Goal: Task Accomplishment & Management: Use online tool/utility

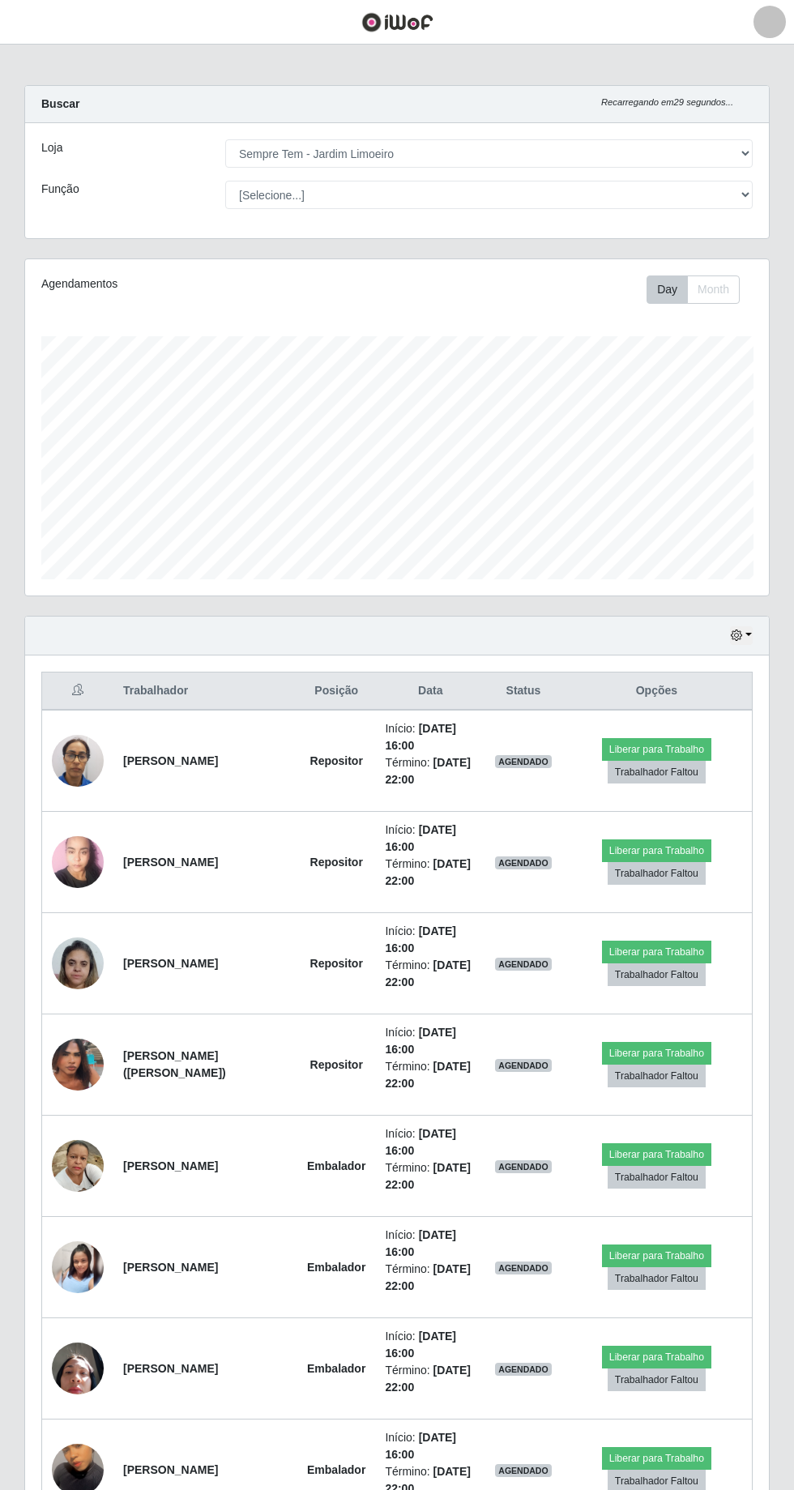
select select "508"
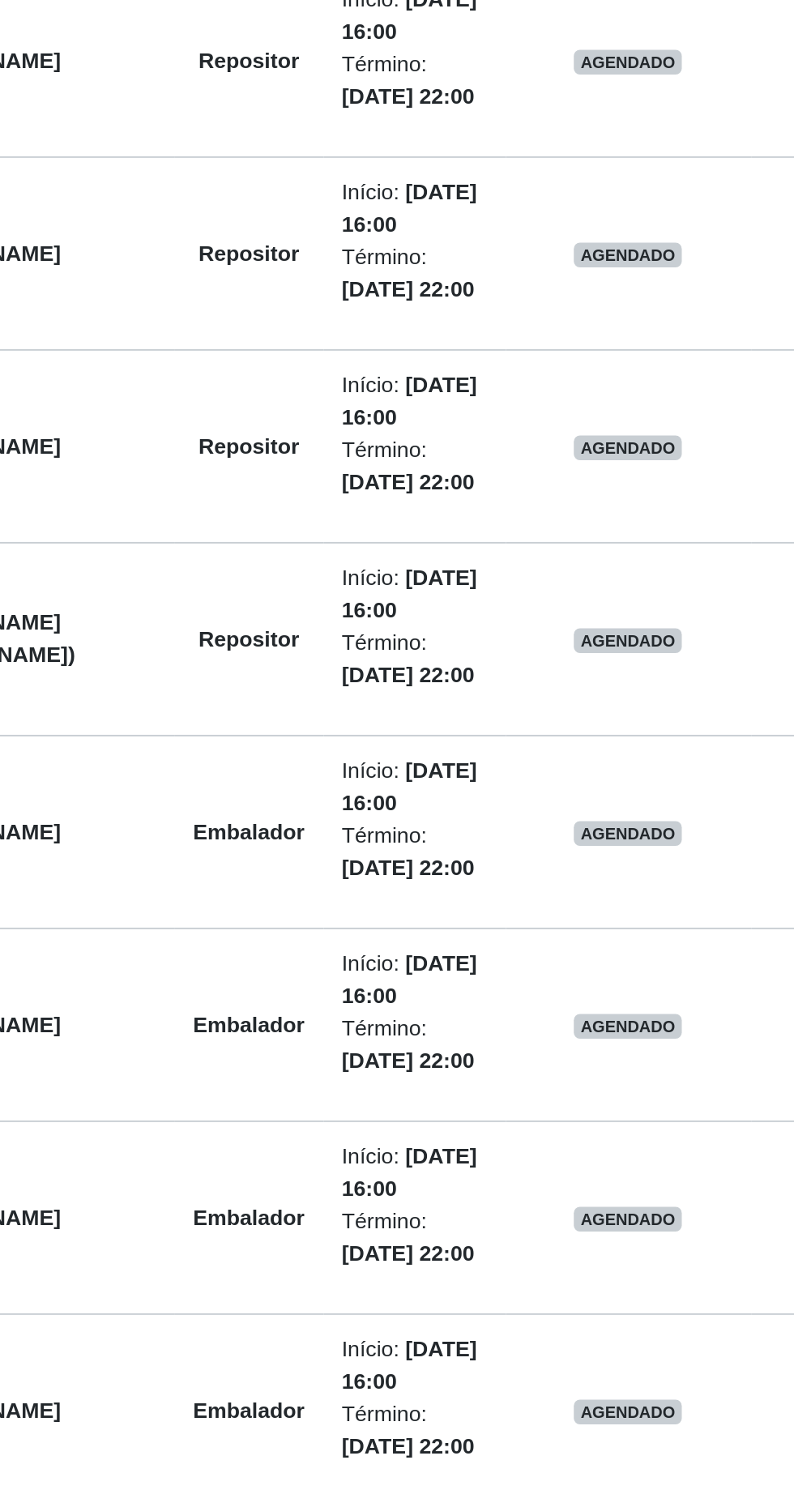
scroll to position [630, 0]
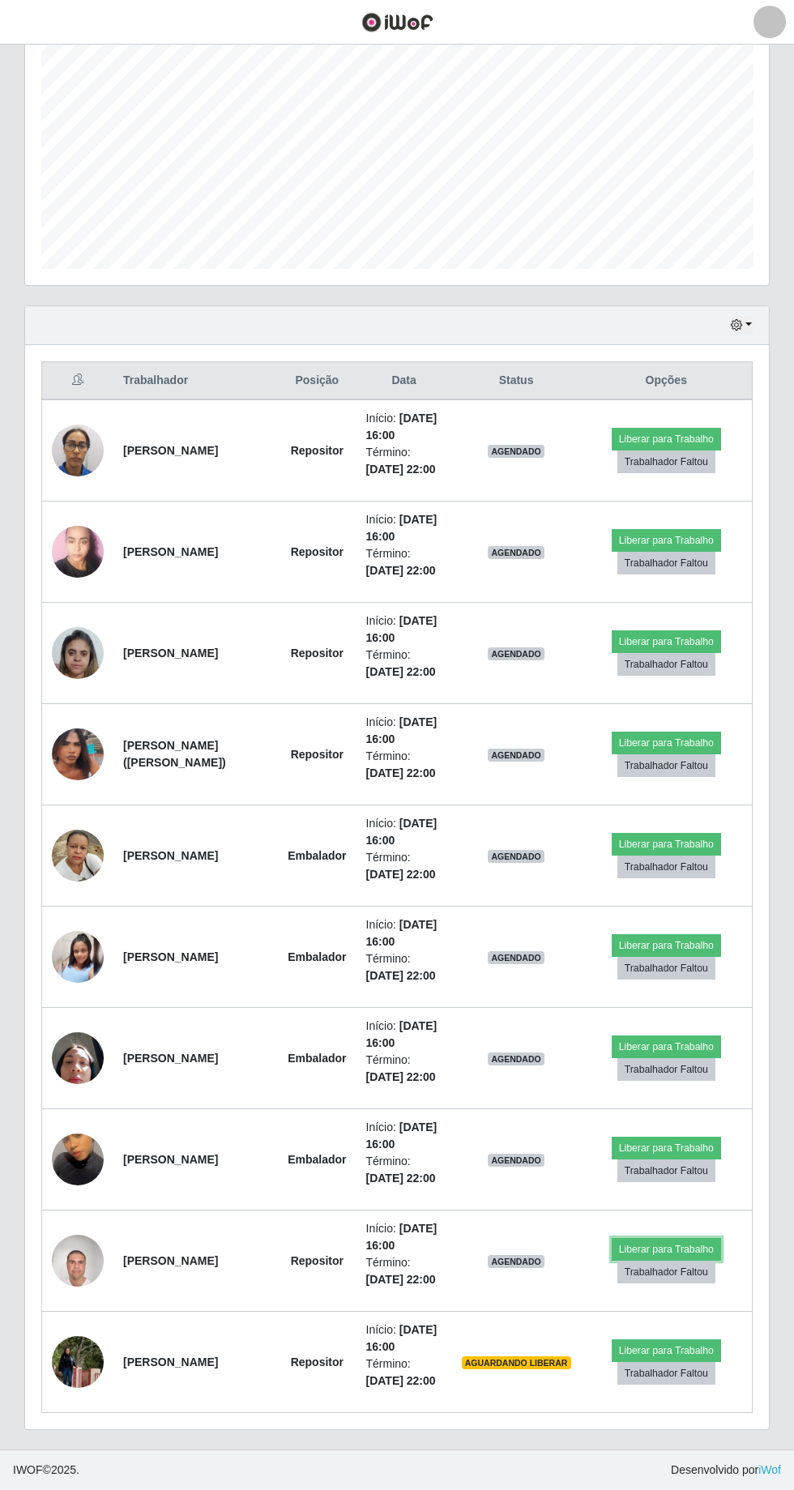
click at [688, 1238] on button "Liberar para Trabalho" at bounding box center [666, 1249] width 109 height 23
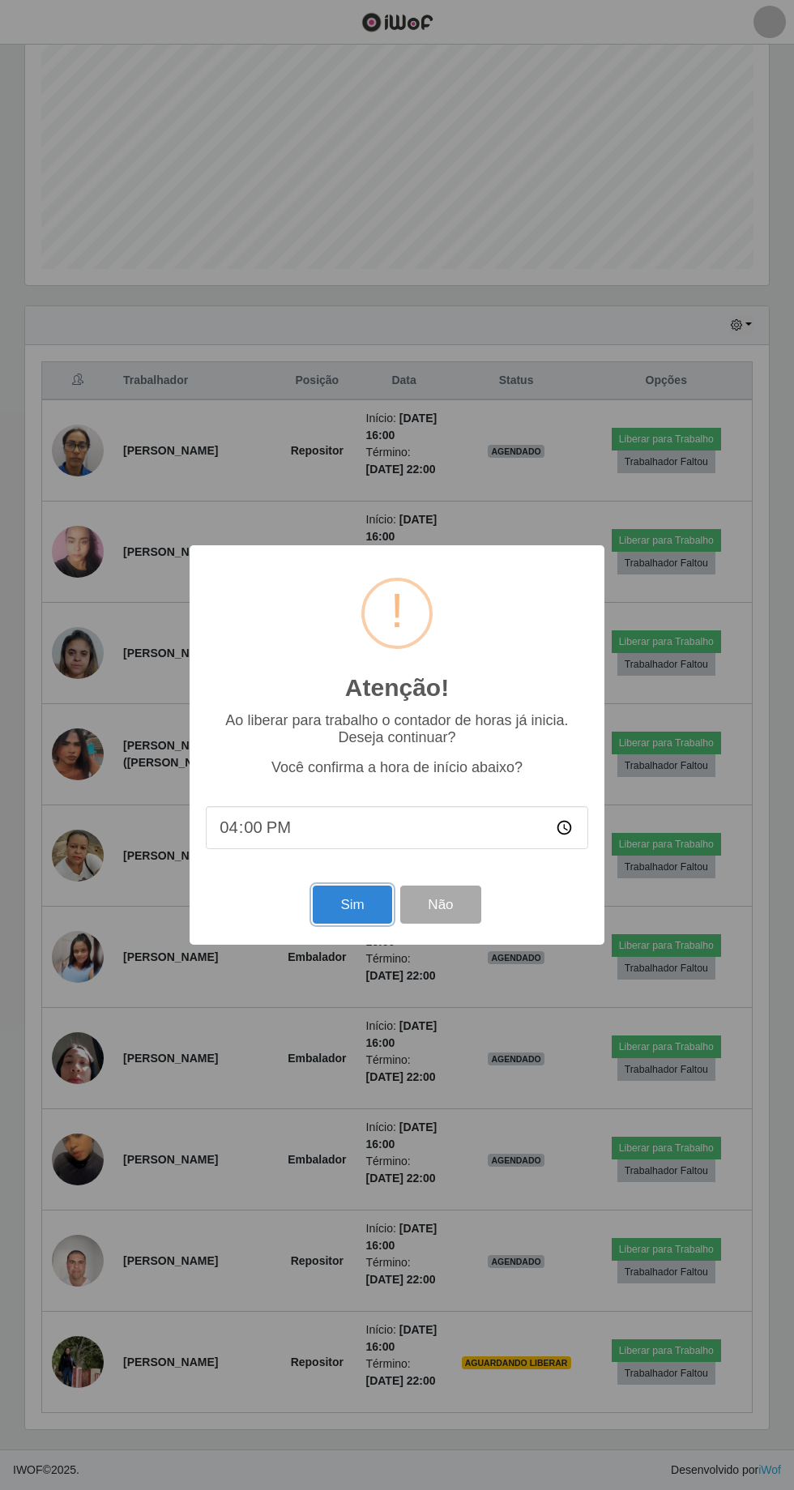
click at [341, 908] on button "Sim" at bounding box center [352, 905] width 79 height 38
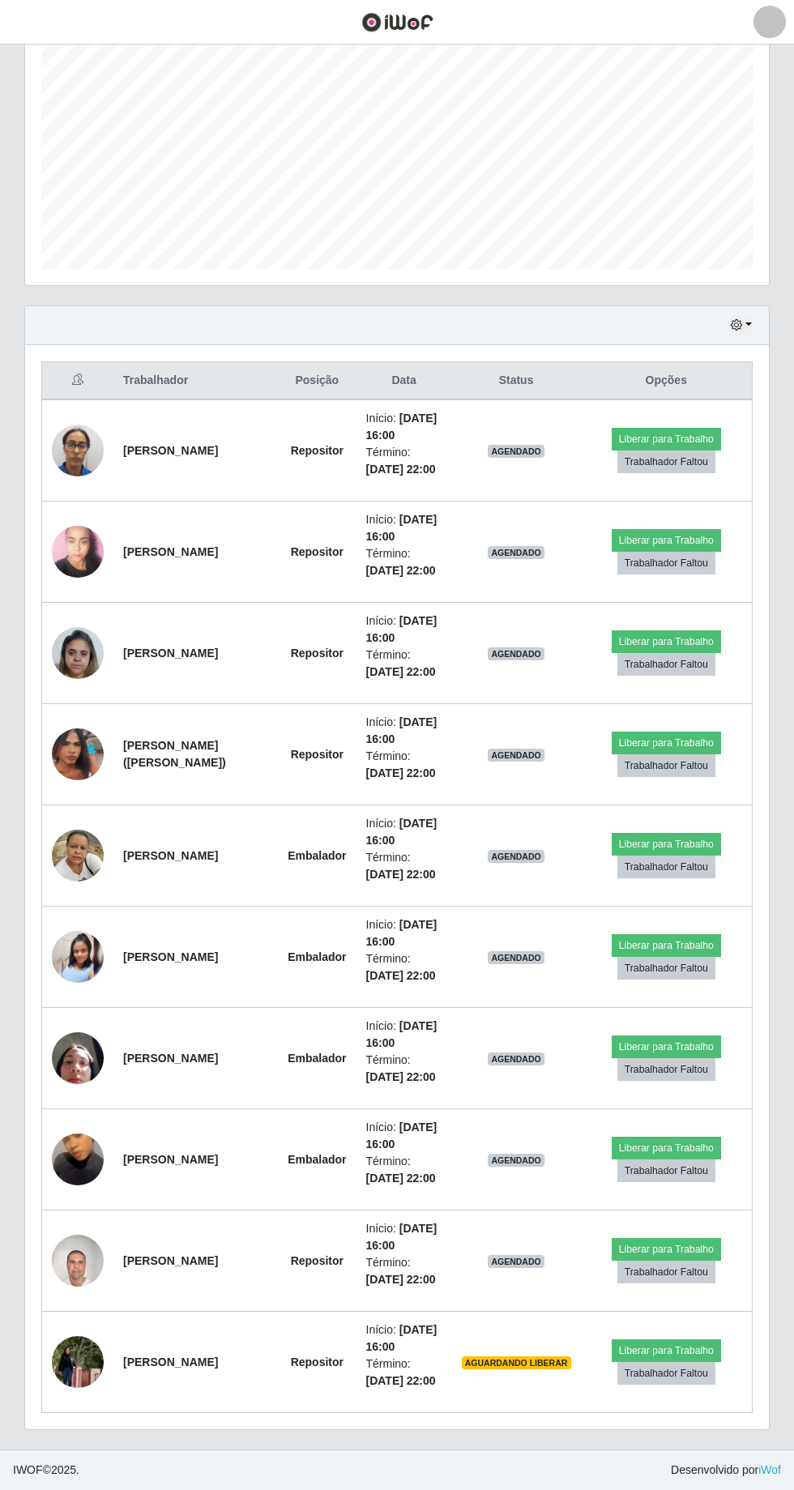
scroll to position [107, 0]
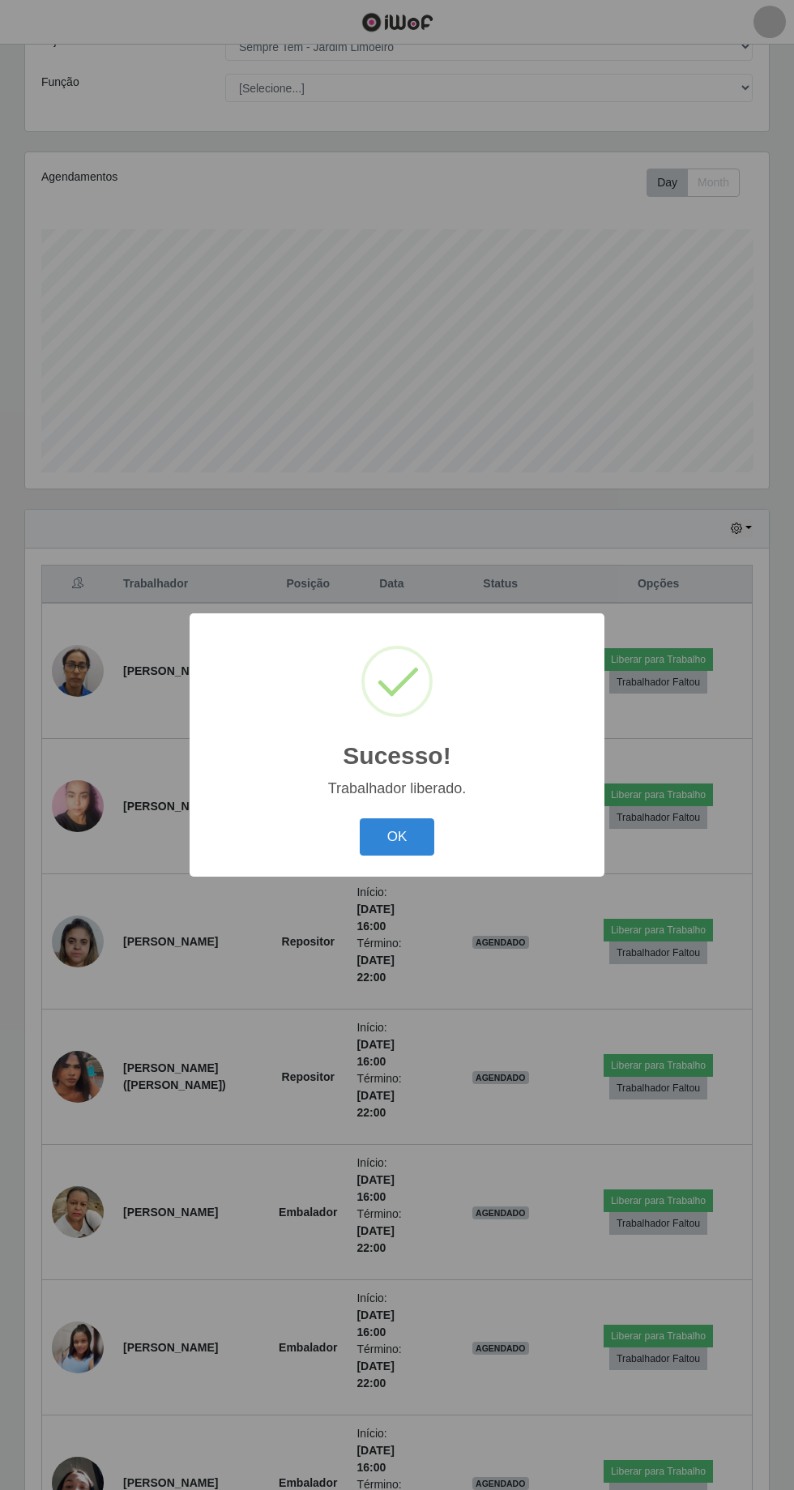
click at [410, 852] on button "OK" at bounding box center [397, 837] width 75 height 38
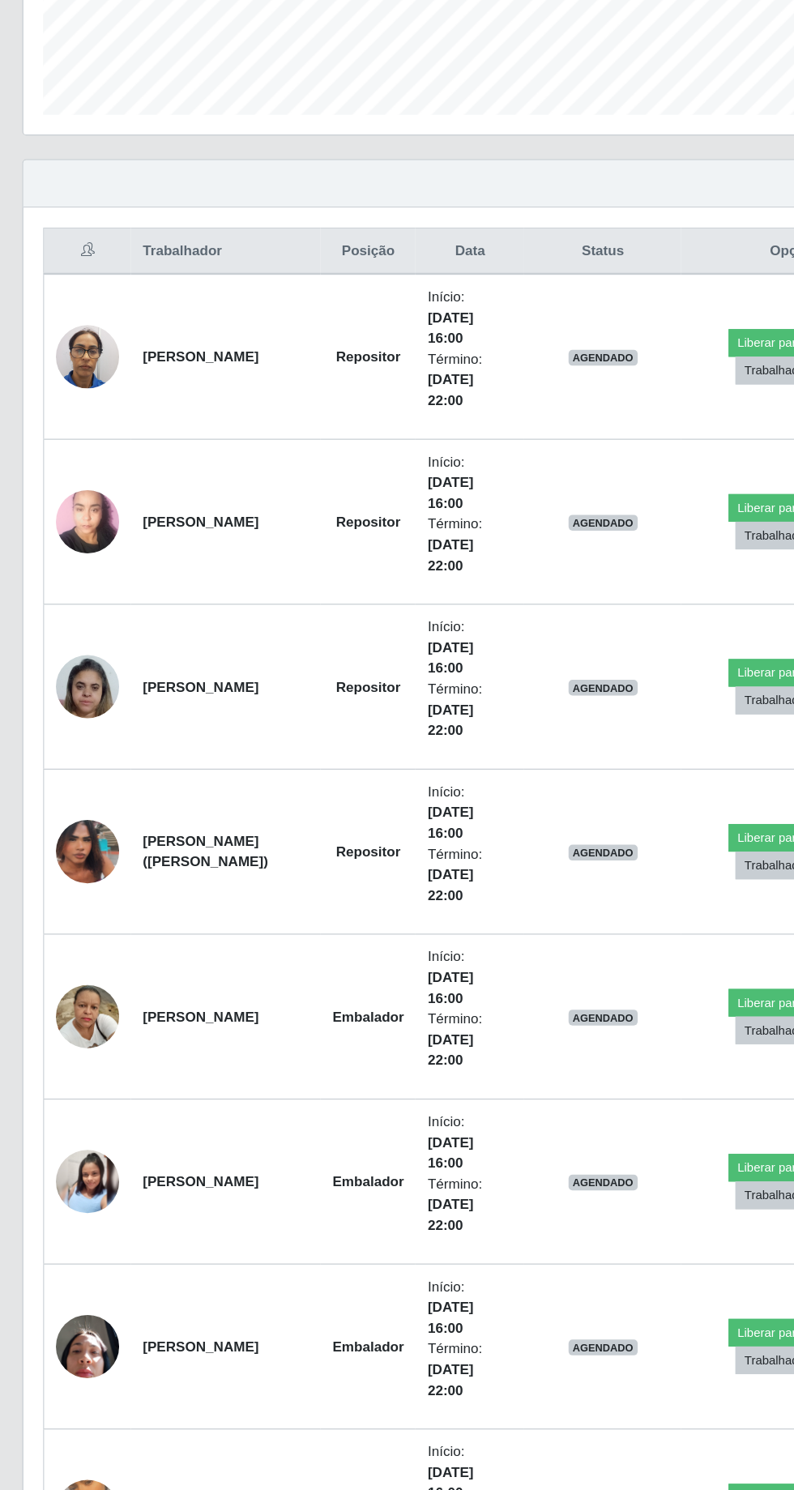
scroll to position [297, 0]
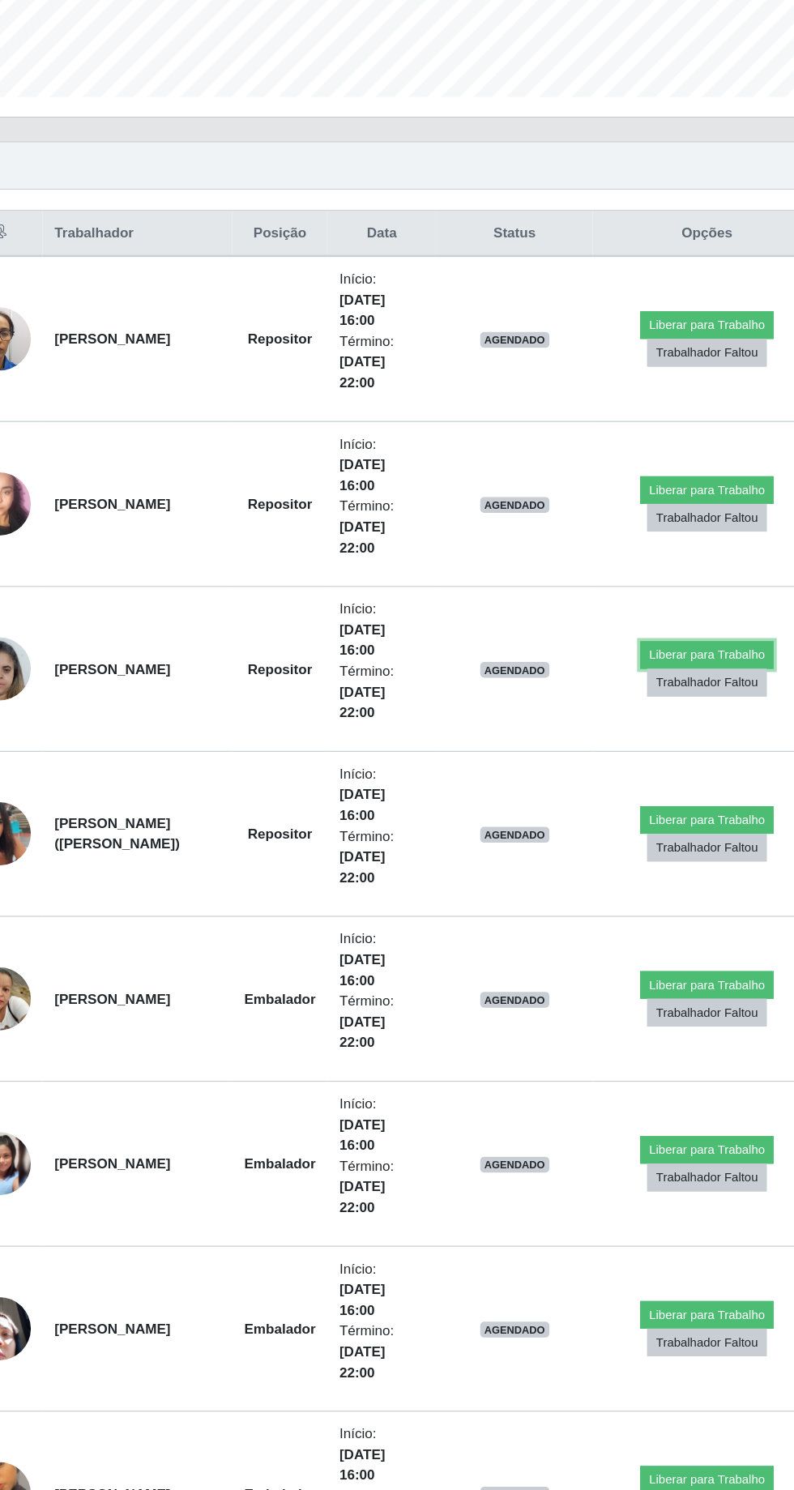
click at [669, 729] on button "Liberar para Trabalho" at bounding box center [658, 740] width 109 height 23
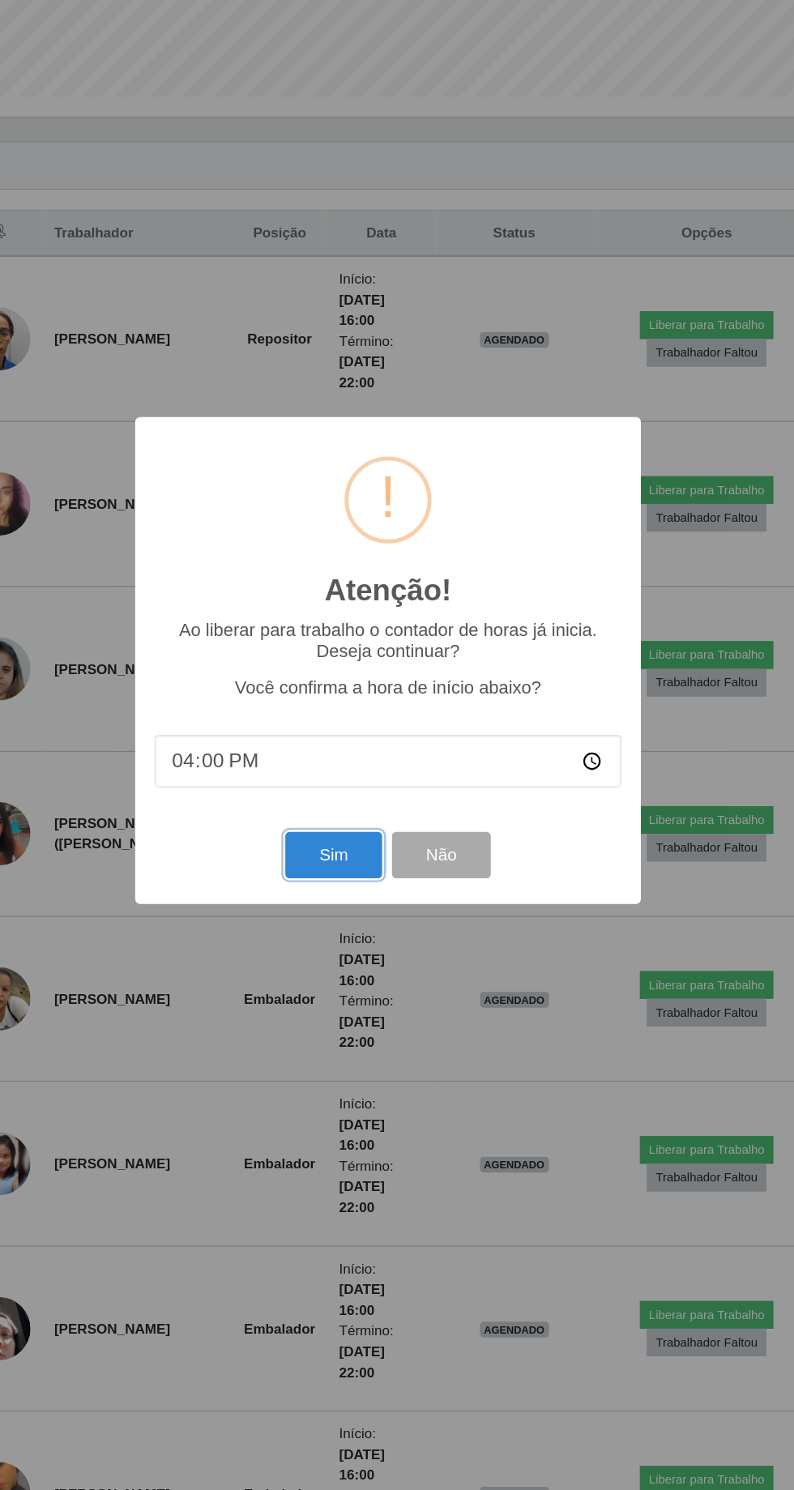
click at [365, 924] on button "Sim" at bounding box center [352, 905] width 79 height 38
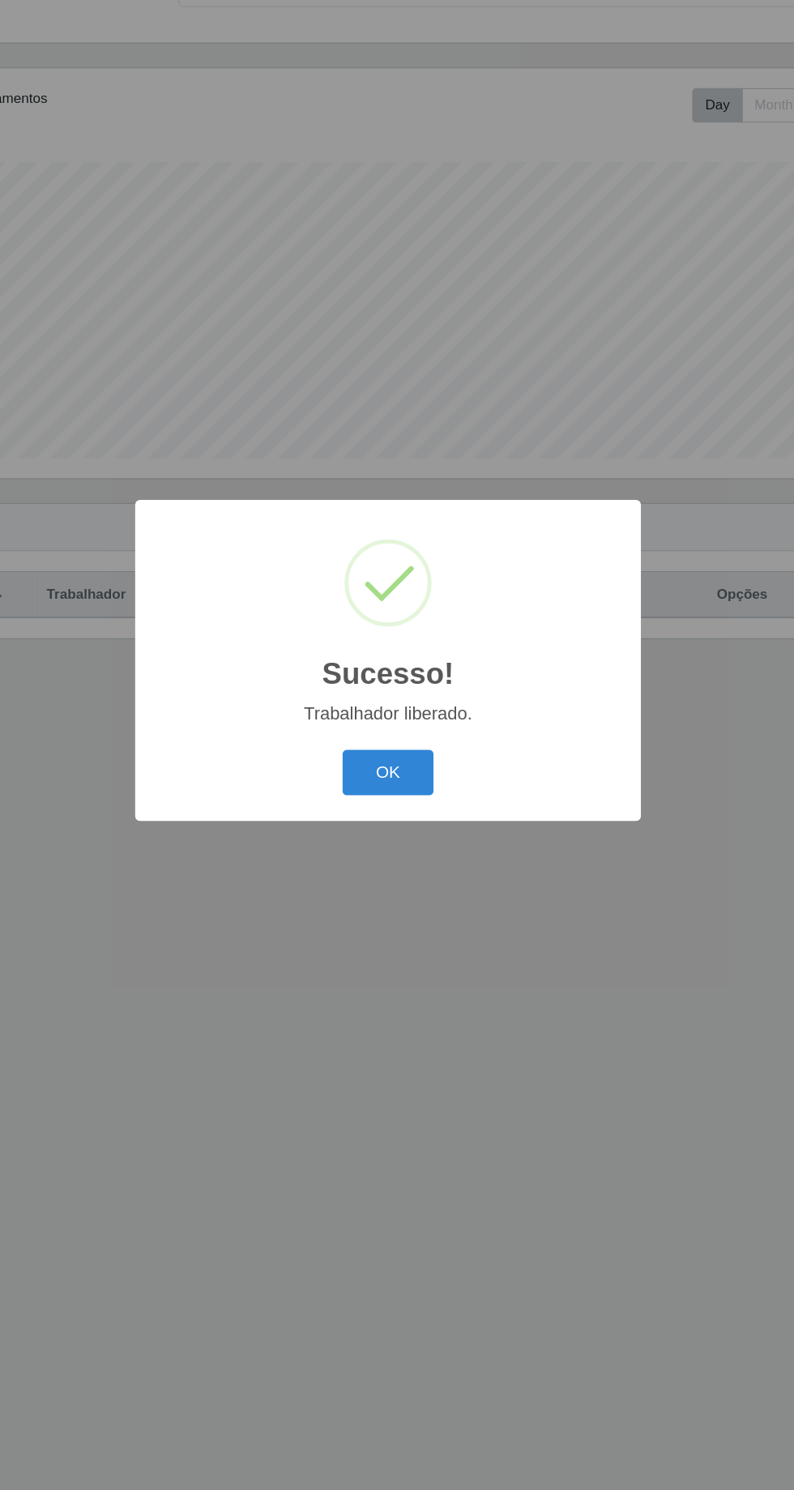
scroll to position [0, 0]
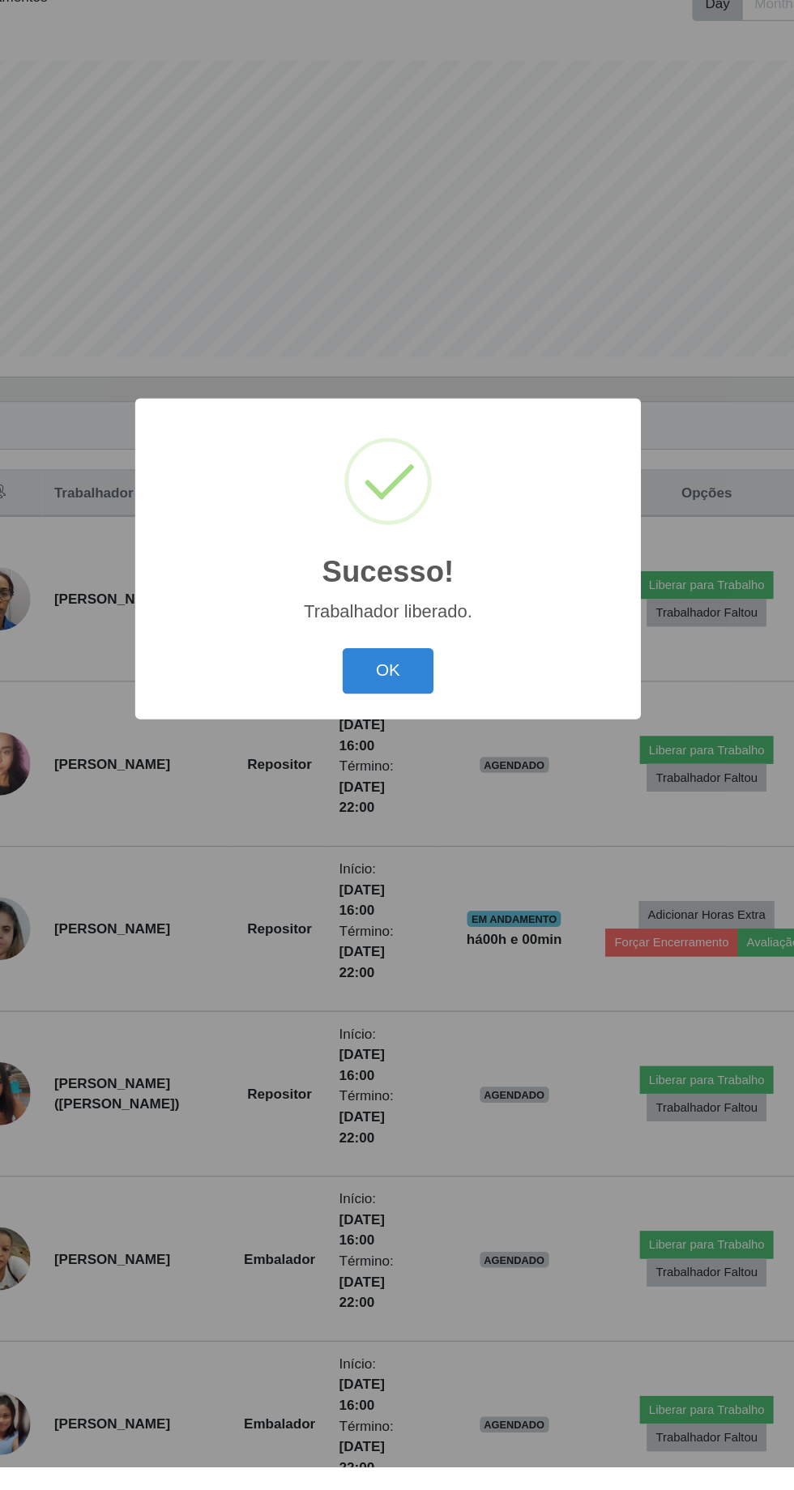
click at [430, 856] on button "OK" at bounding box center [397, 837] width 75 height 38
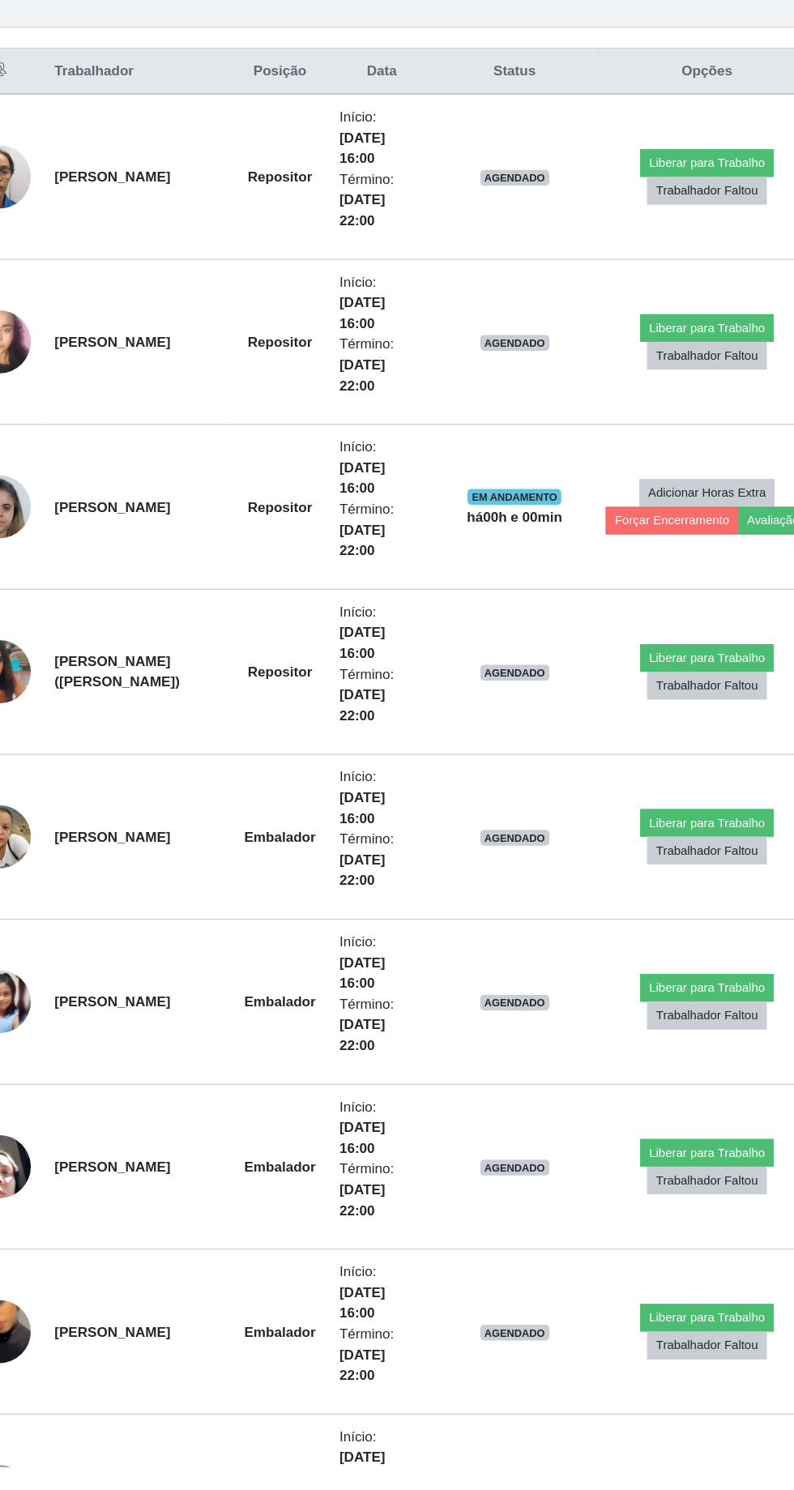
scroll to position [366, 0]
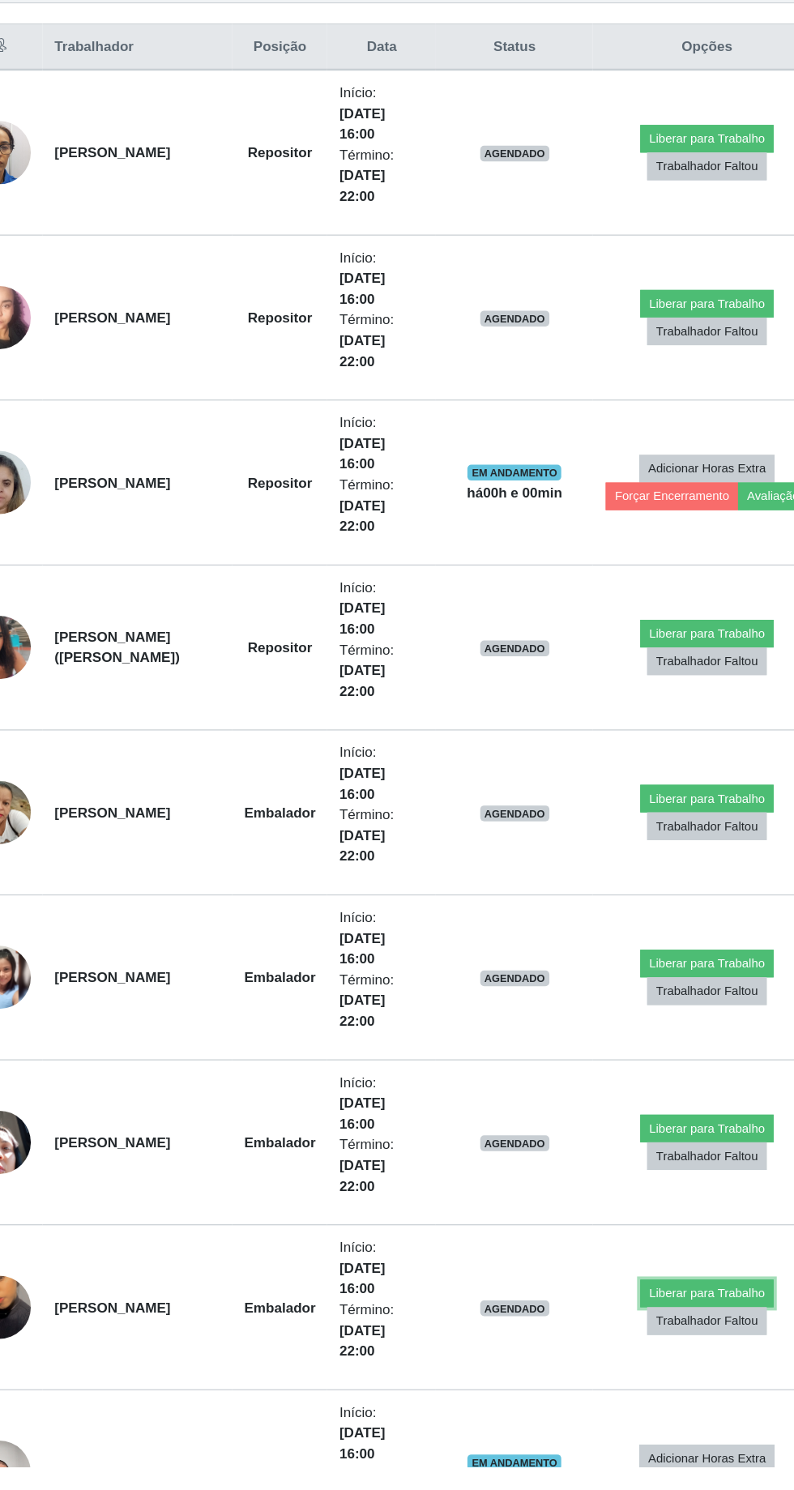
click at [669, 1336] on button "Liberar para Trabalho" at bounding box center [658, 1347] width 109 height 23
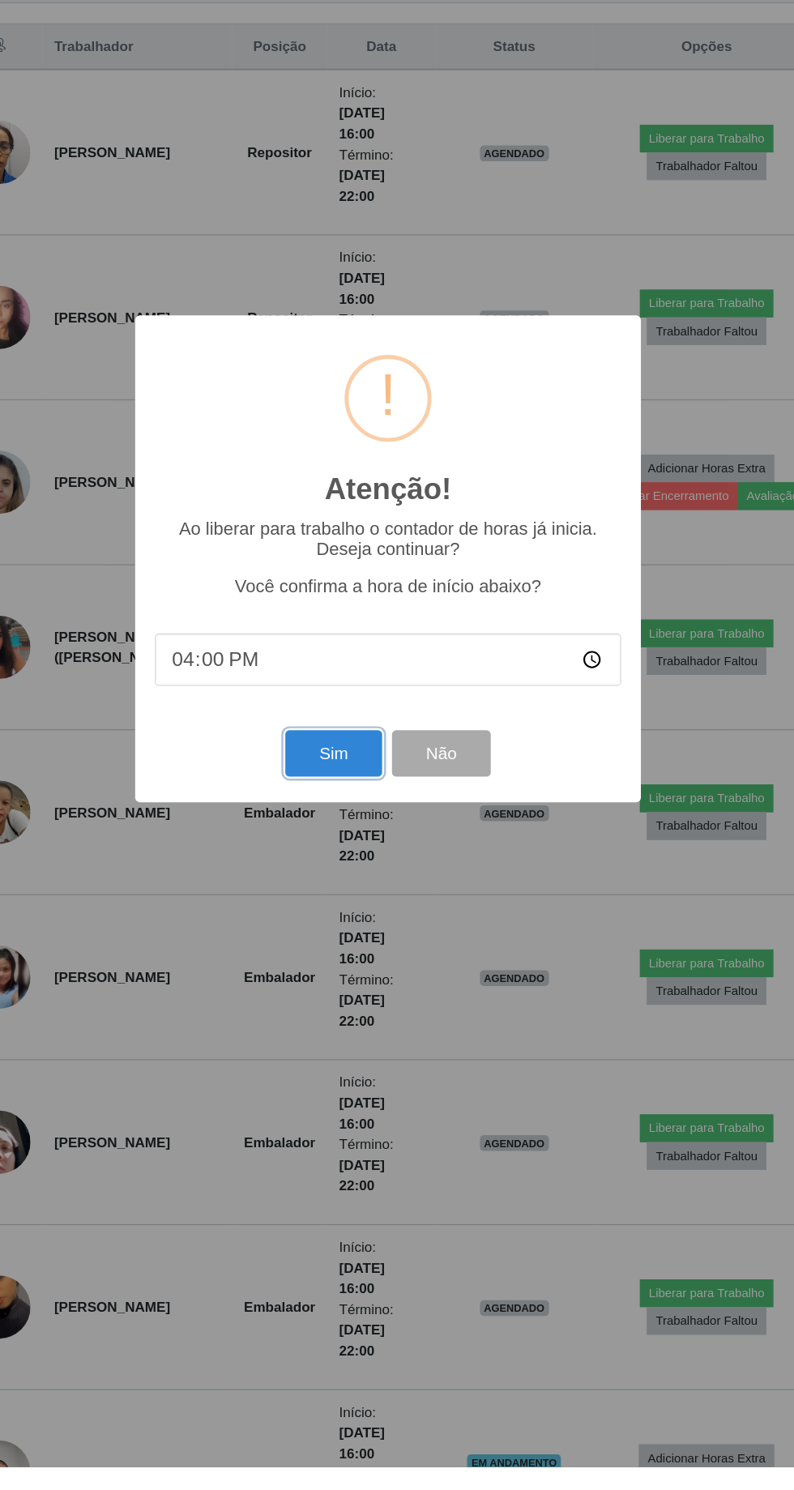
click at [354, 924] on button "Sim" at bounding box center [352, 905] width 79 height 38
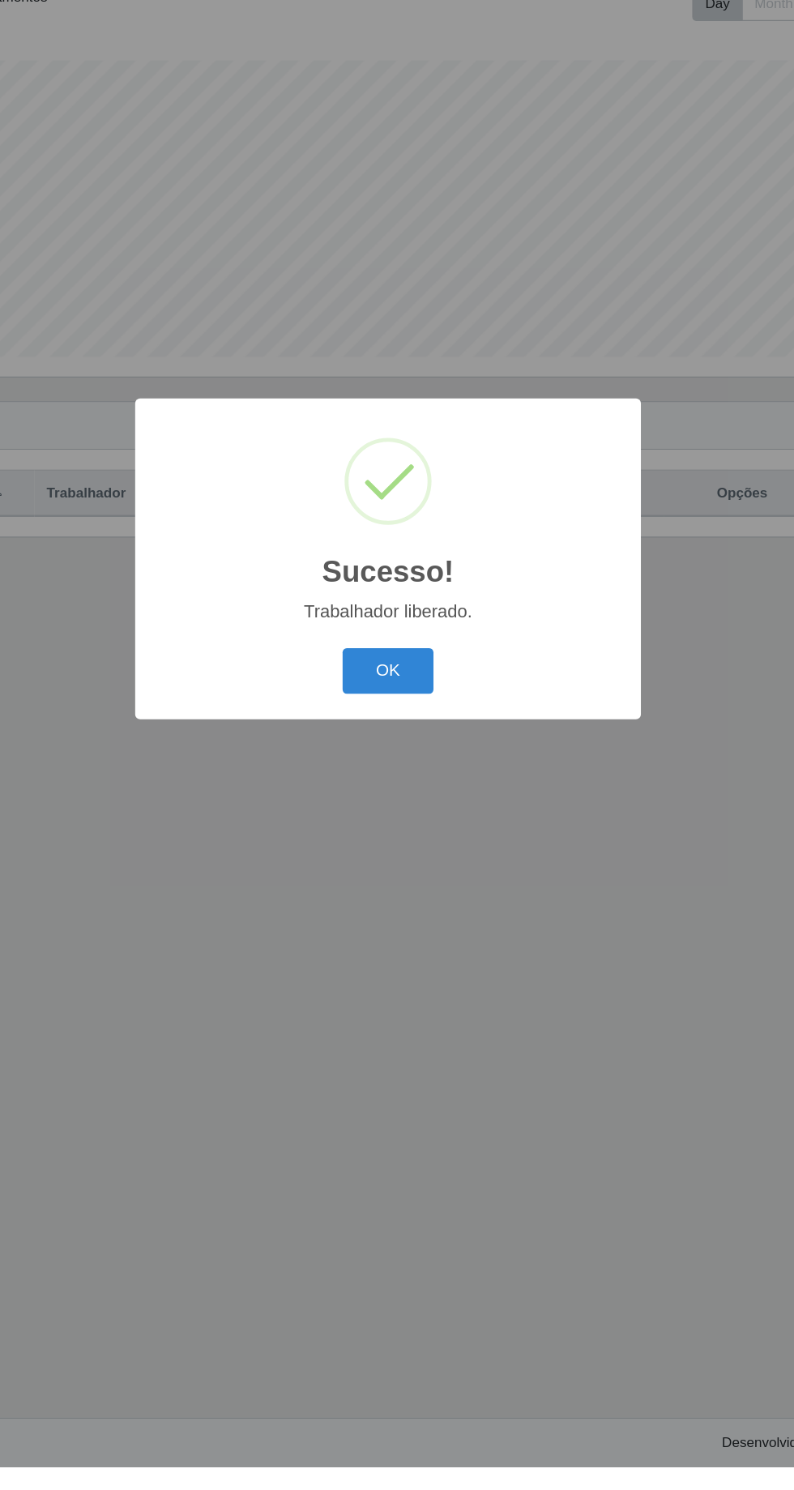
scroll to position [0, 0]
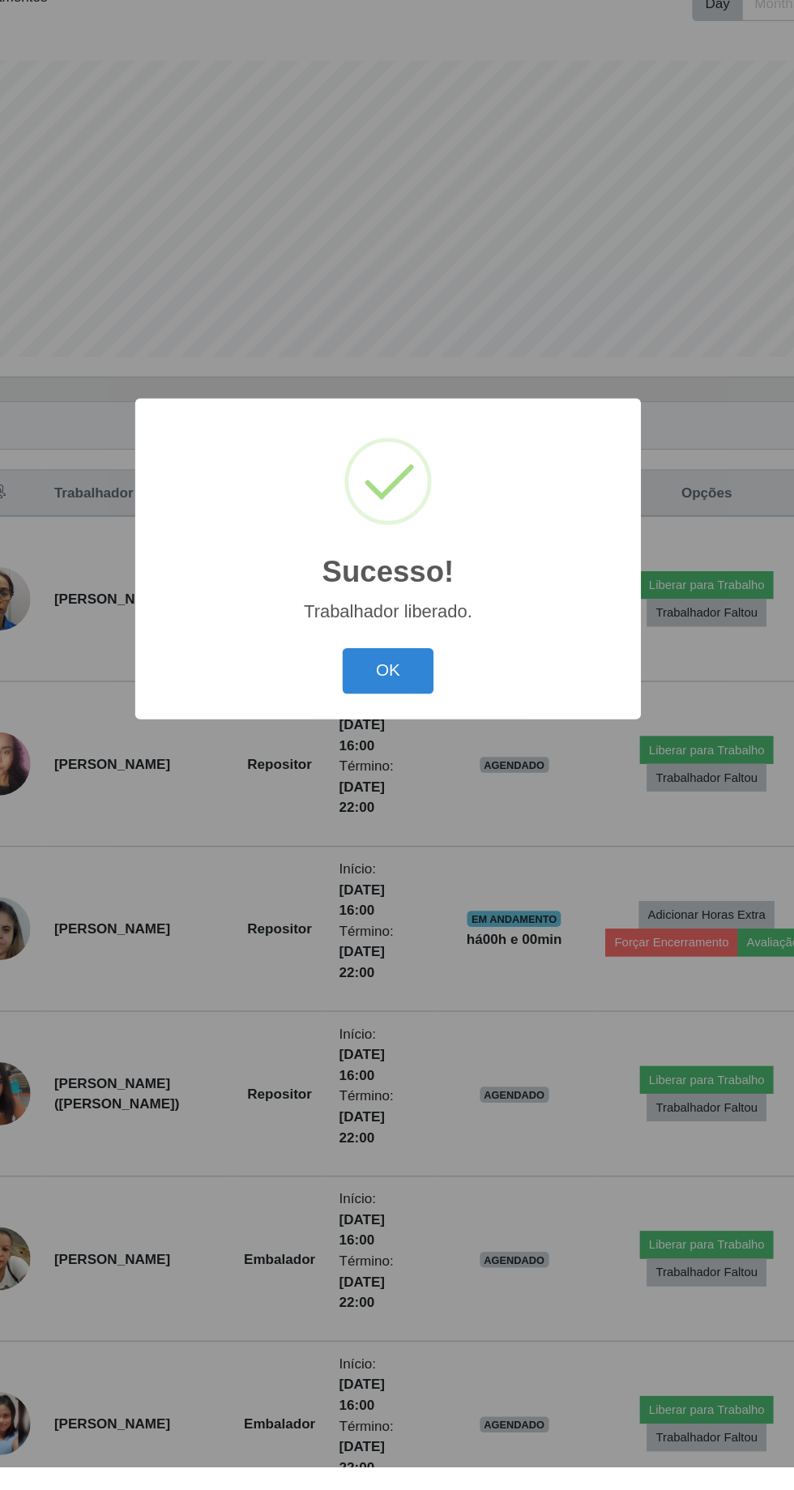
click at [496, 1149] on div "Sucesso! × Trabalhador liberado. OK Cancel" at bounding box center [397, 745] width 794 height 1490
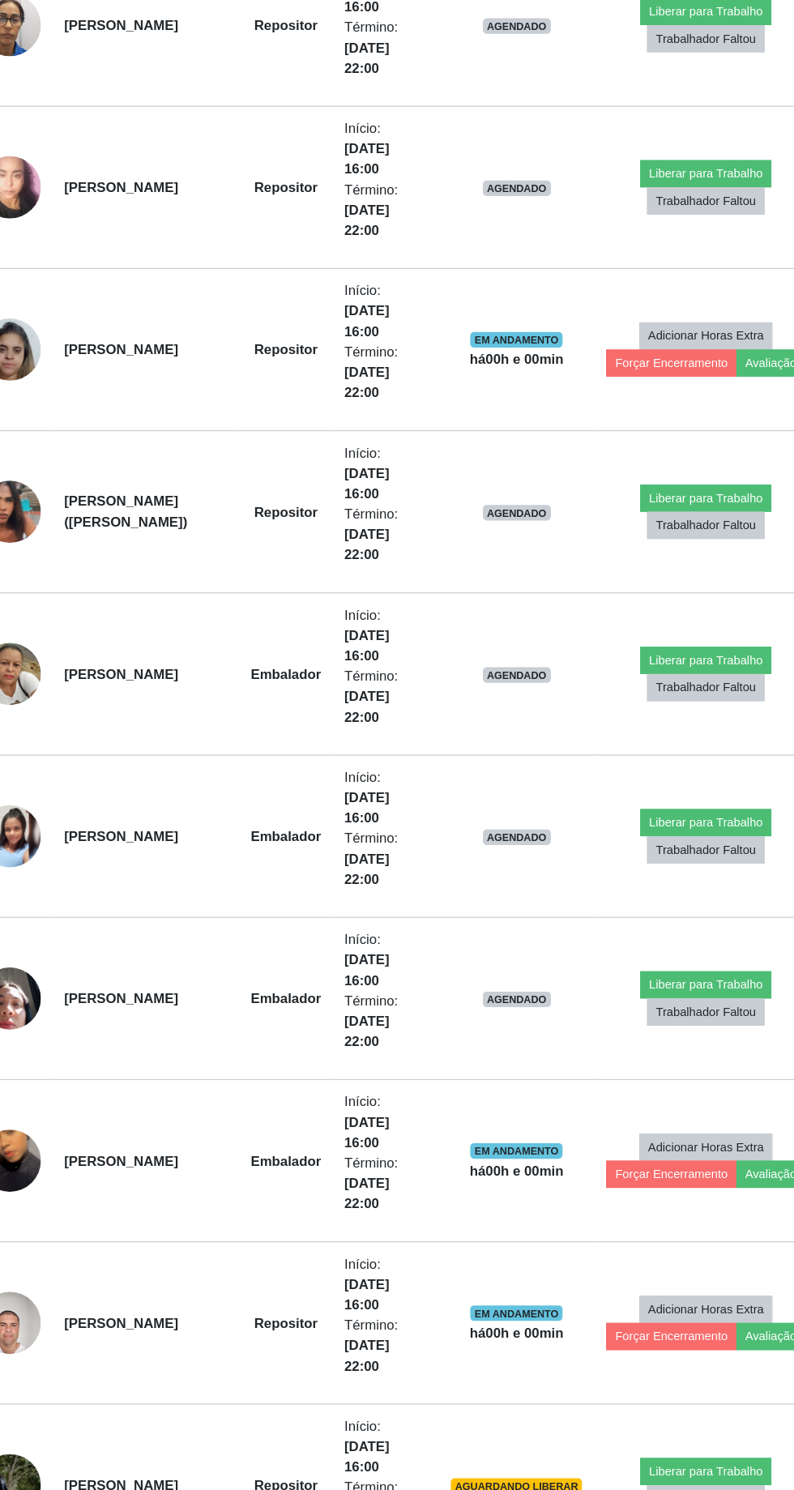
scroll to position [532, 0]
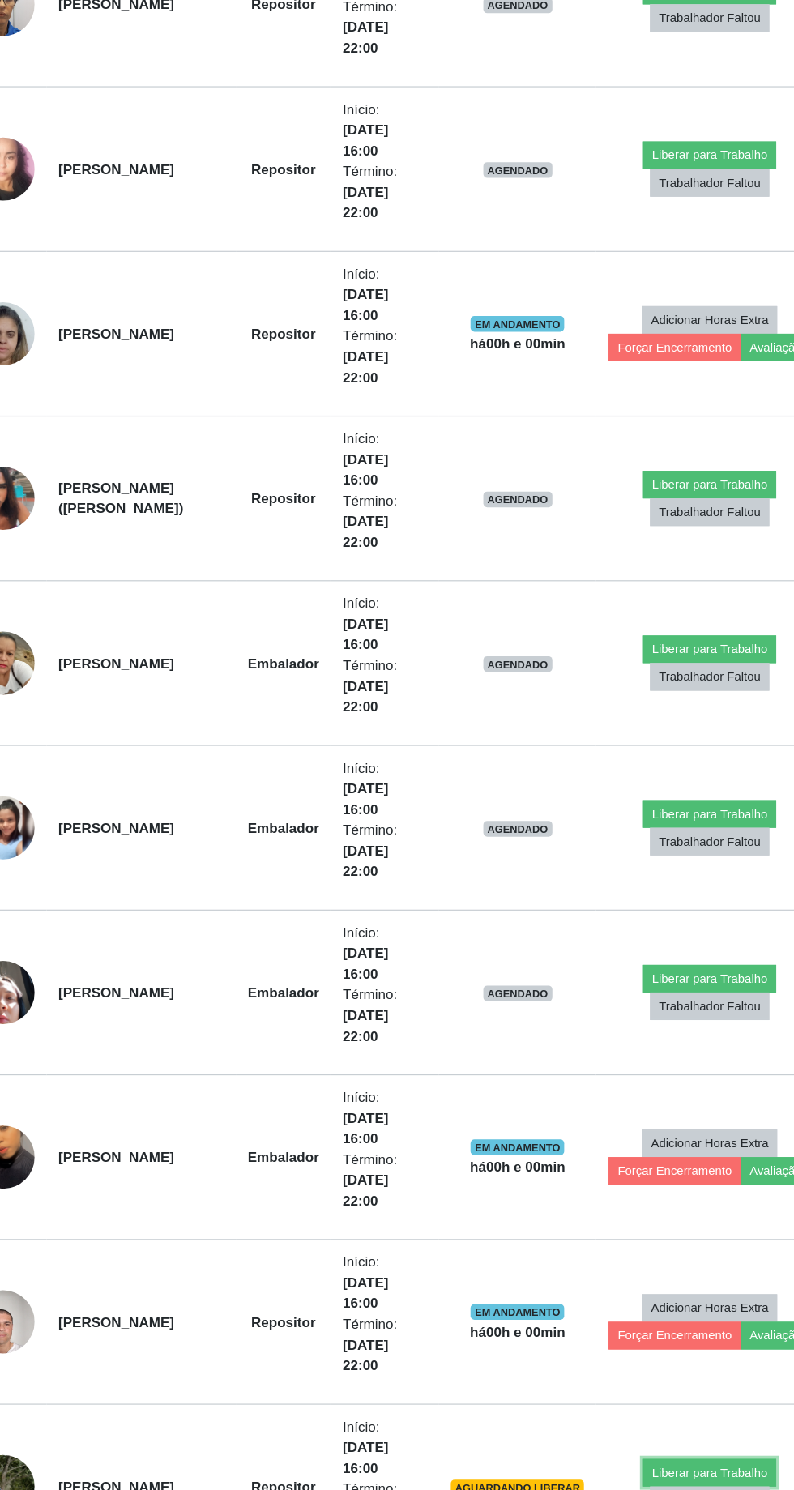
click at [668, 1445] on button "Liberar para Trabalho" at bounding box center [658, 1453] width 109 height 23
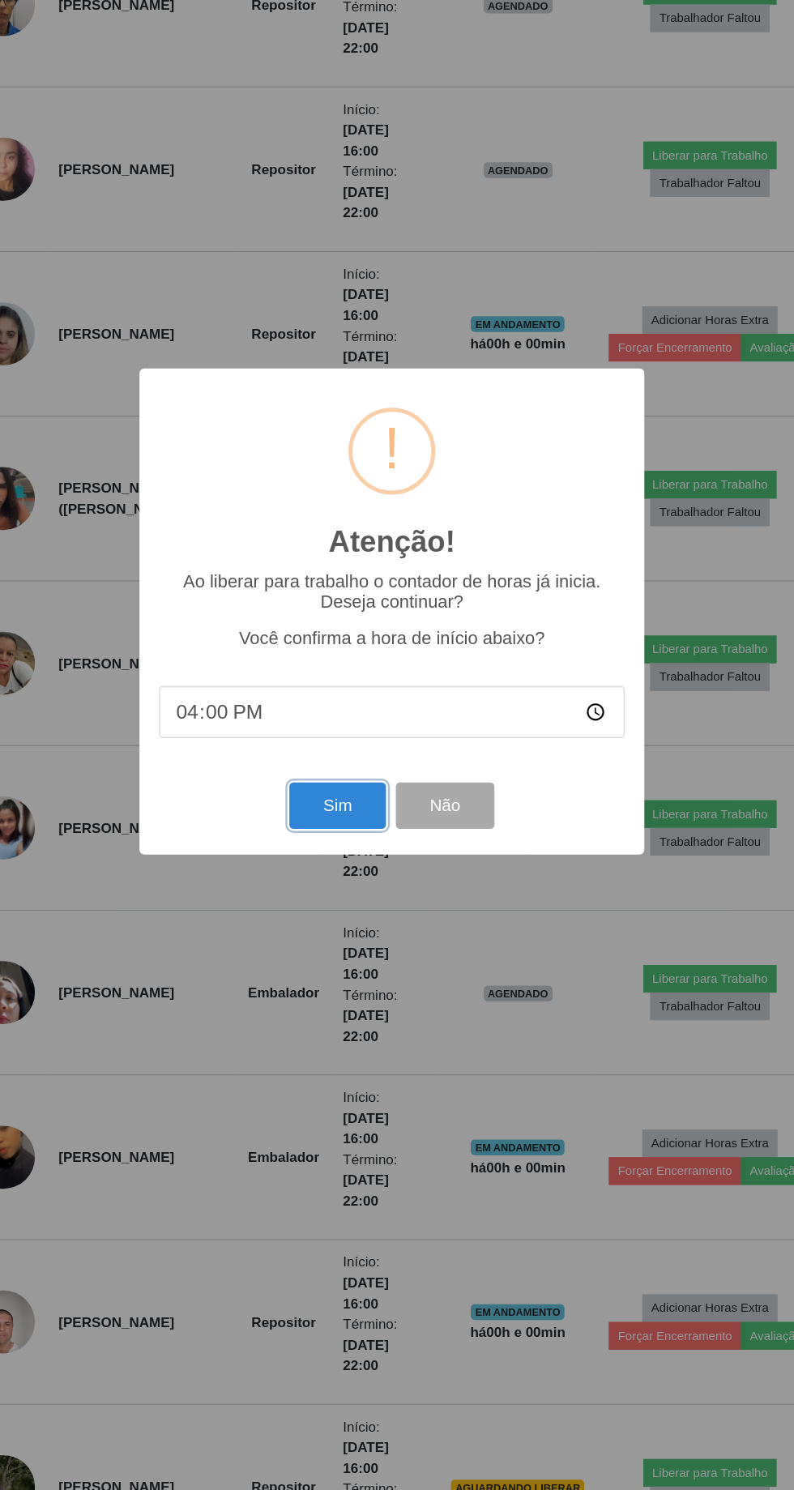
click at [353, 924] on button "Sim" at bounding box center [352, 905] width 79 height 38
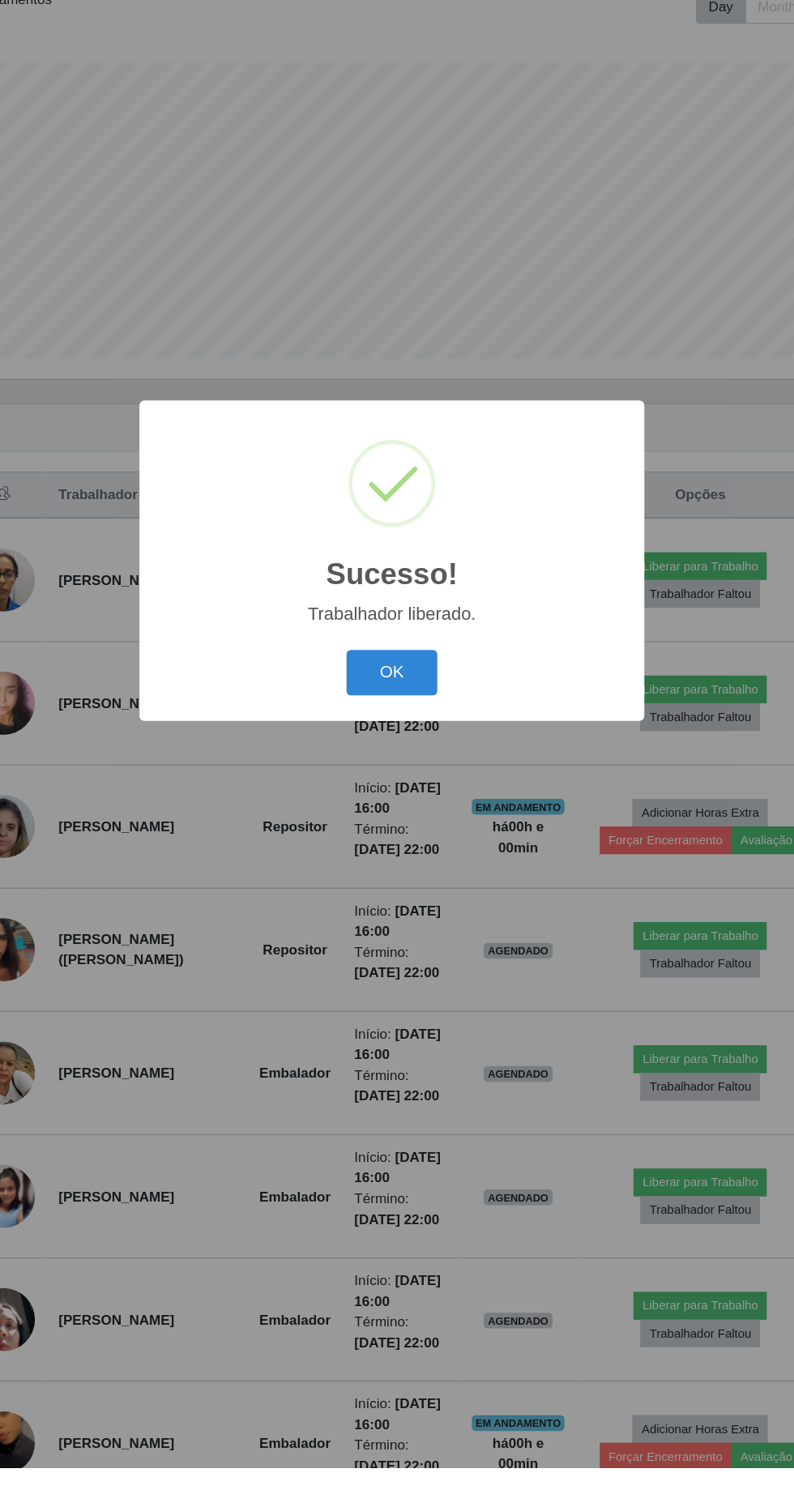
click at [403, 856] on button "OK" at bounding box center [397, 837] width 75 height 38
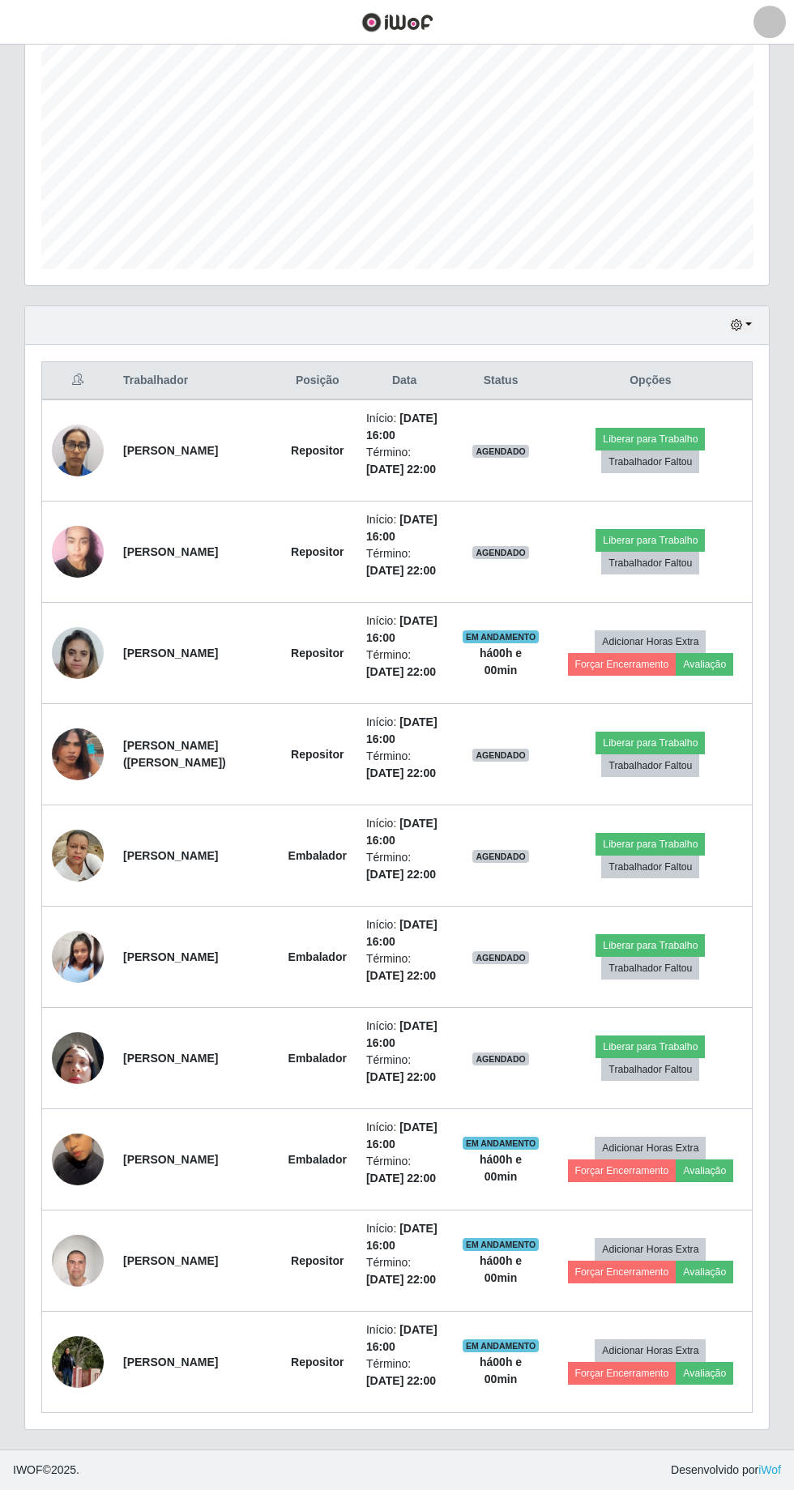
scroll to position [534, 0]
click at [677, 529] on button "Liberar para Trabalho" at bounding box center [650, 540] width 109 height 23
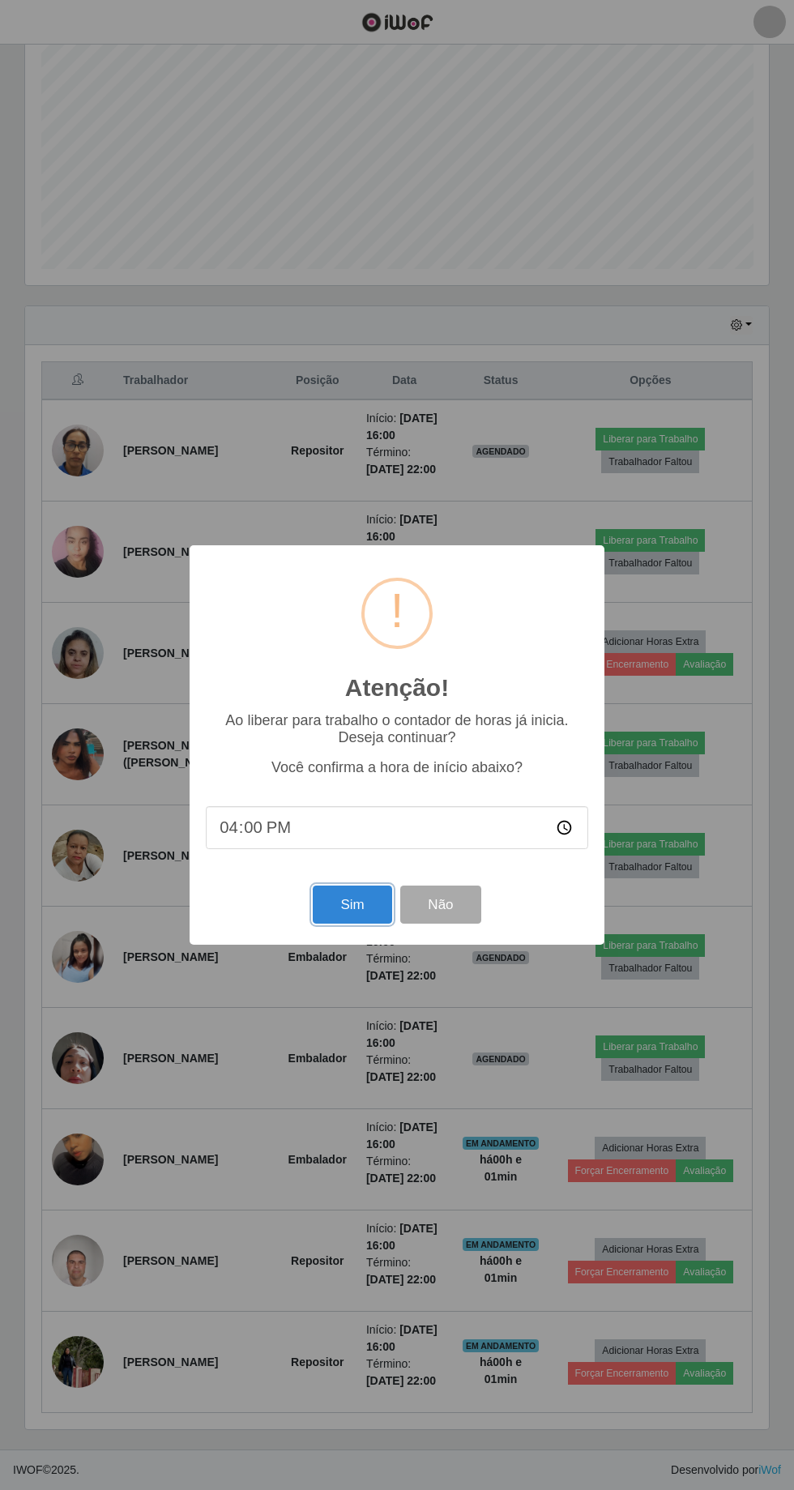
click at [367, 924] on button "Sim" at bounding box center [352, 905] width 79 height 38
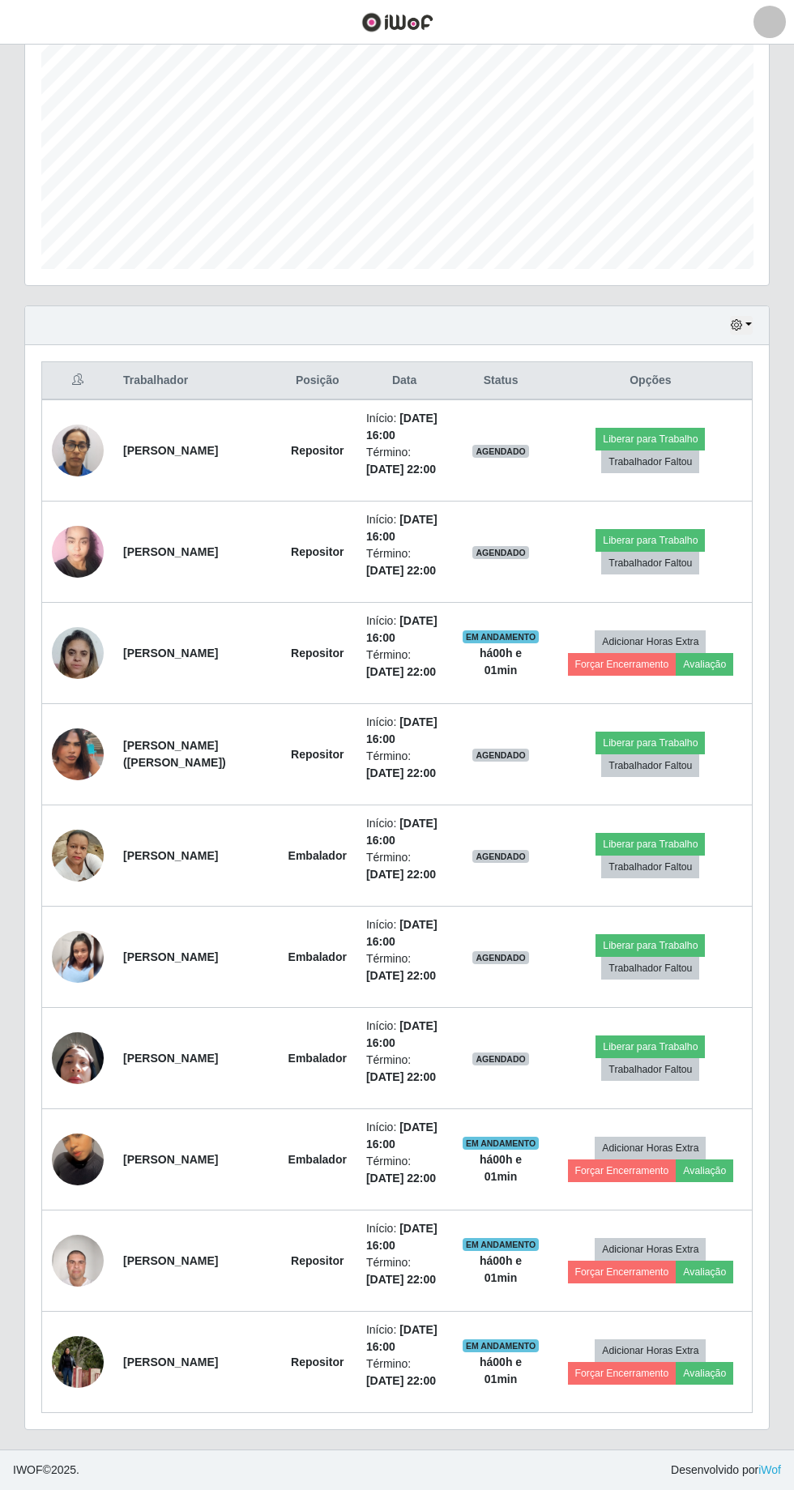
scroll to position [0, 0]
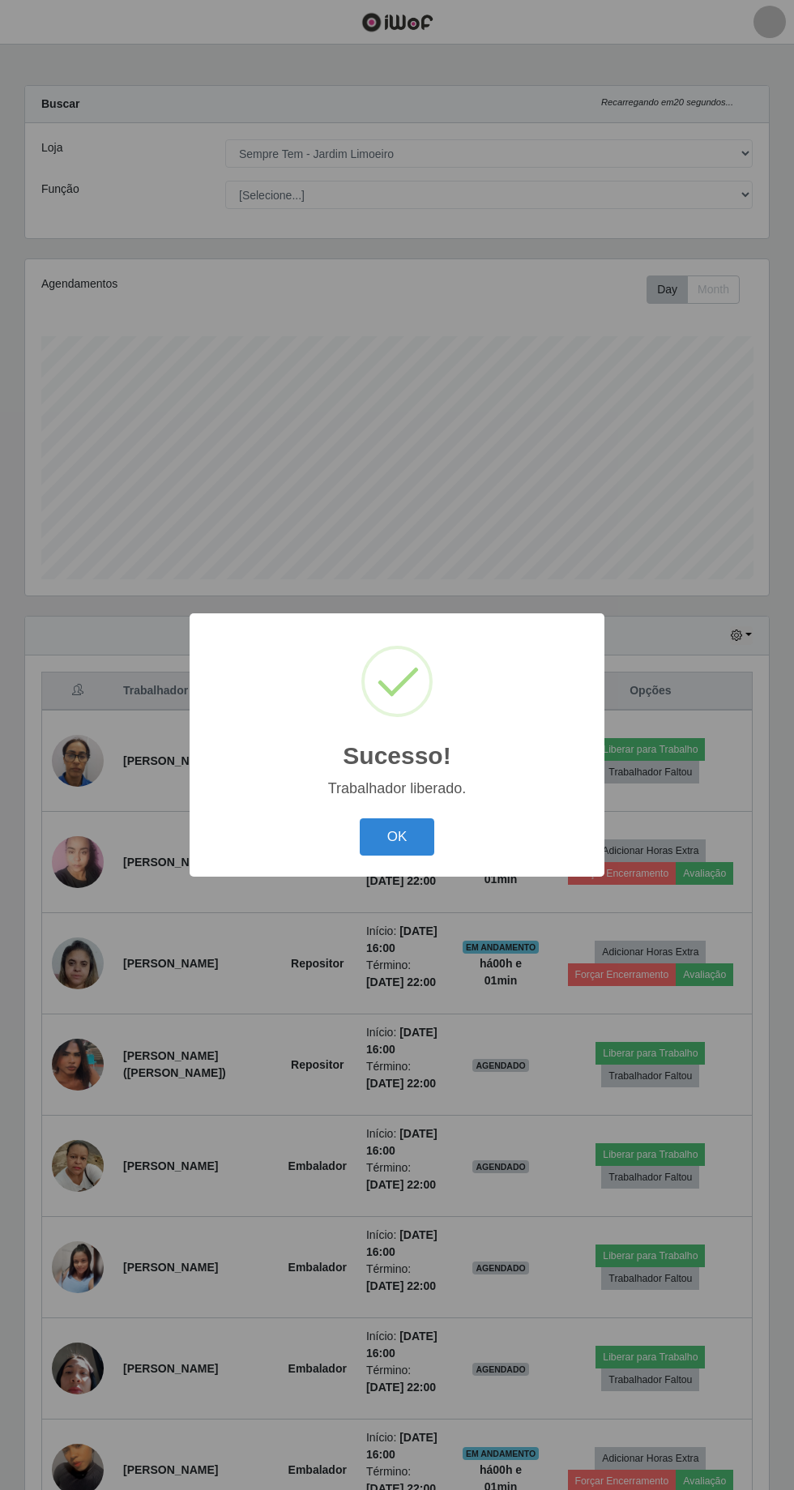
click at [384, 856] on button "OK" at bounding box center [397, 837] width 75 height 38
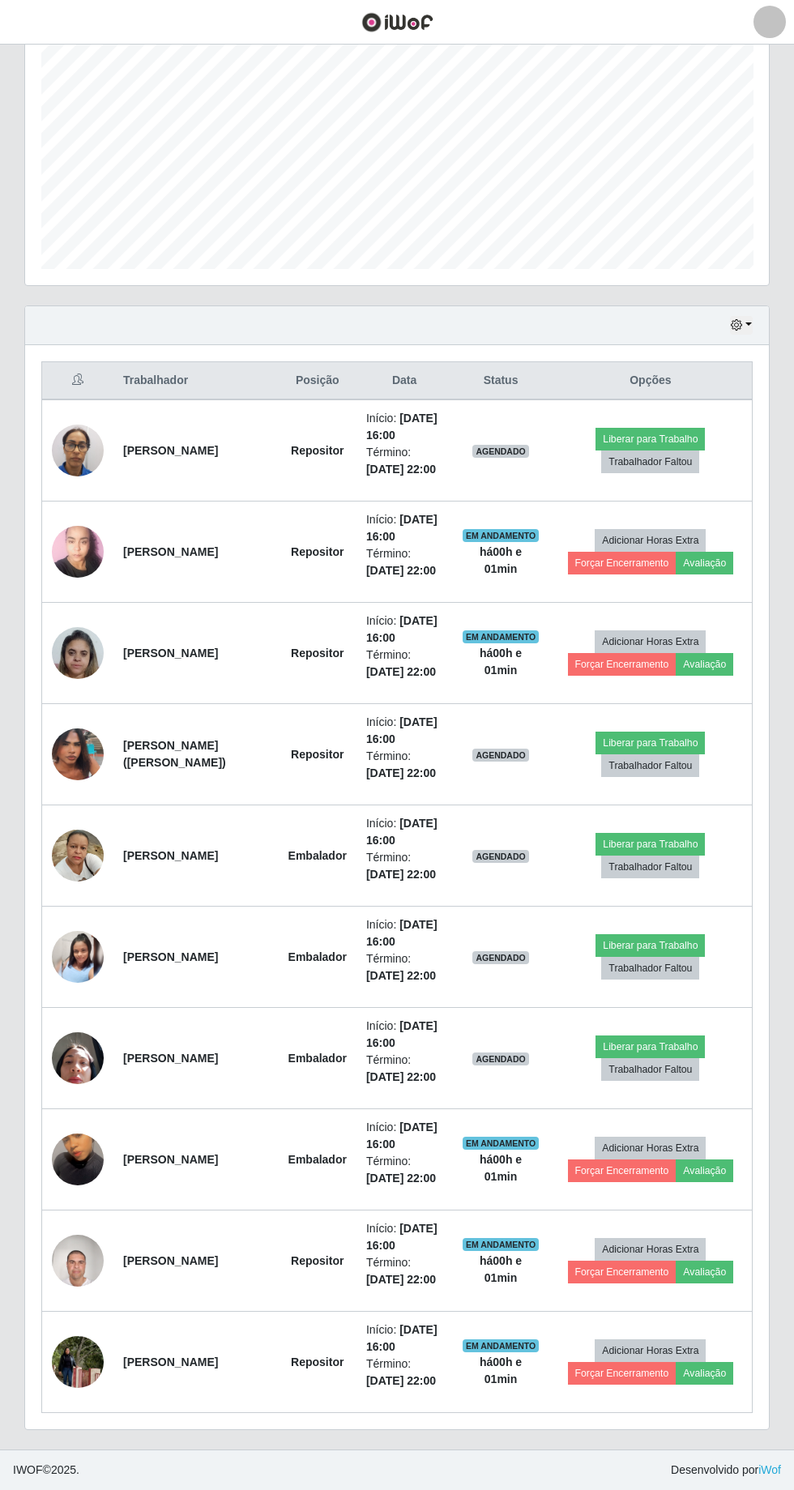
scroll to position [534, 0]
click at [684, 428] on button "Liberar para Trabalho" at bounding box center [650, 439] width 109 height 23
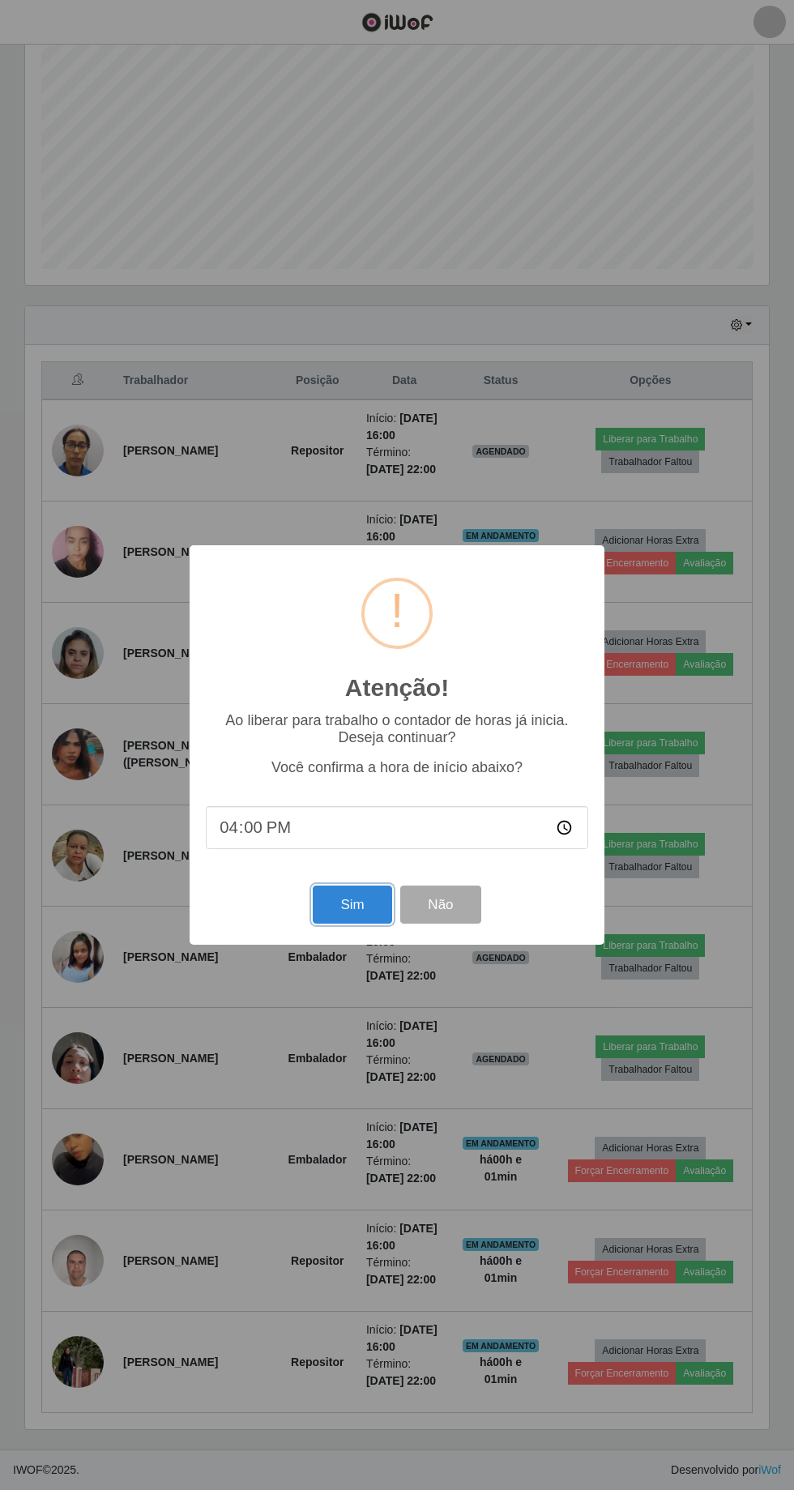
click at [379, 924] on button "Sim" at bounding box center [352, 905] width 79 height 38
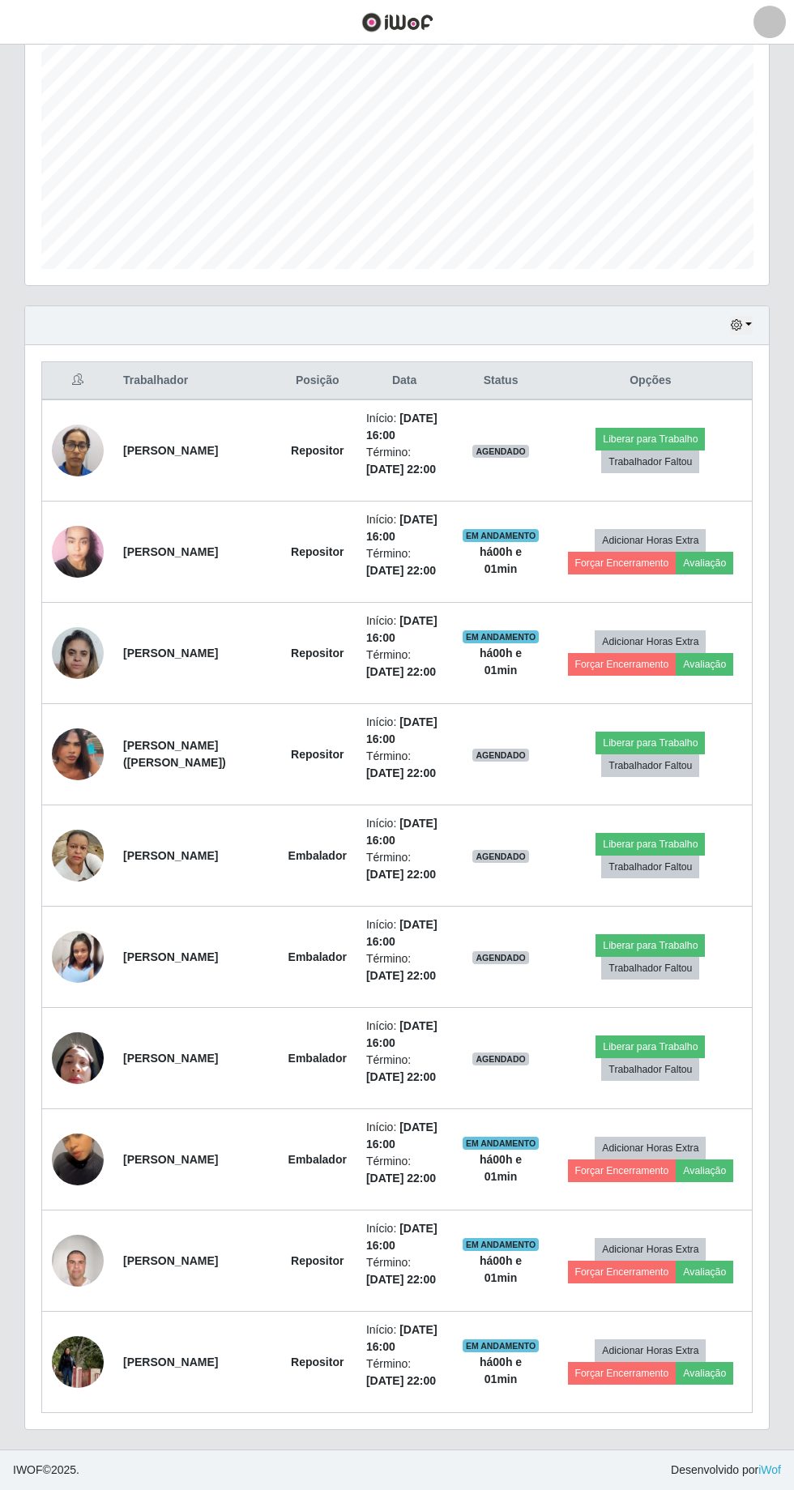
scroll to position [0, 0]
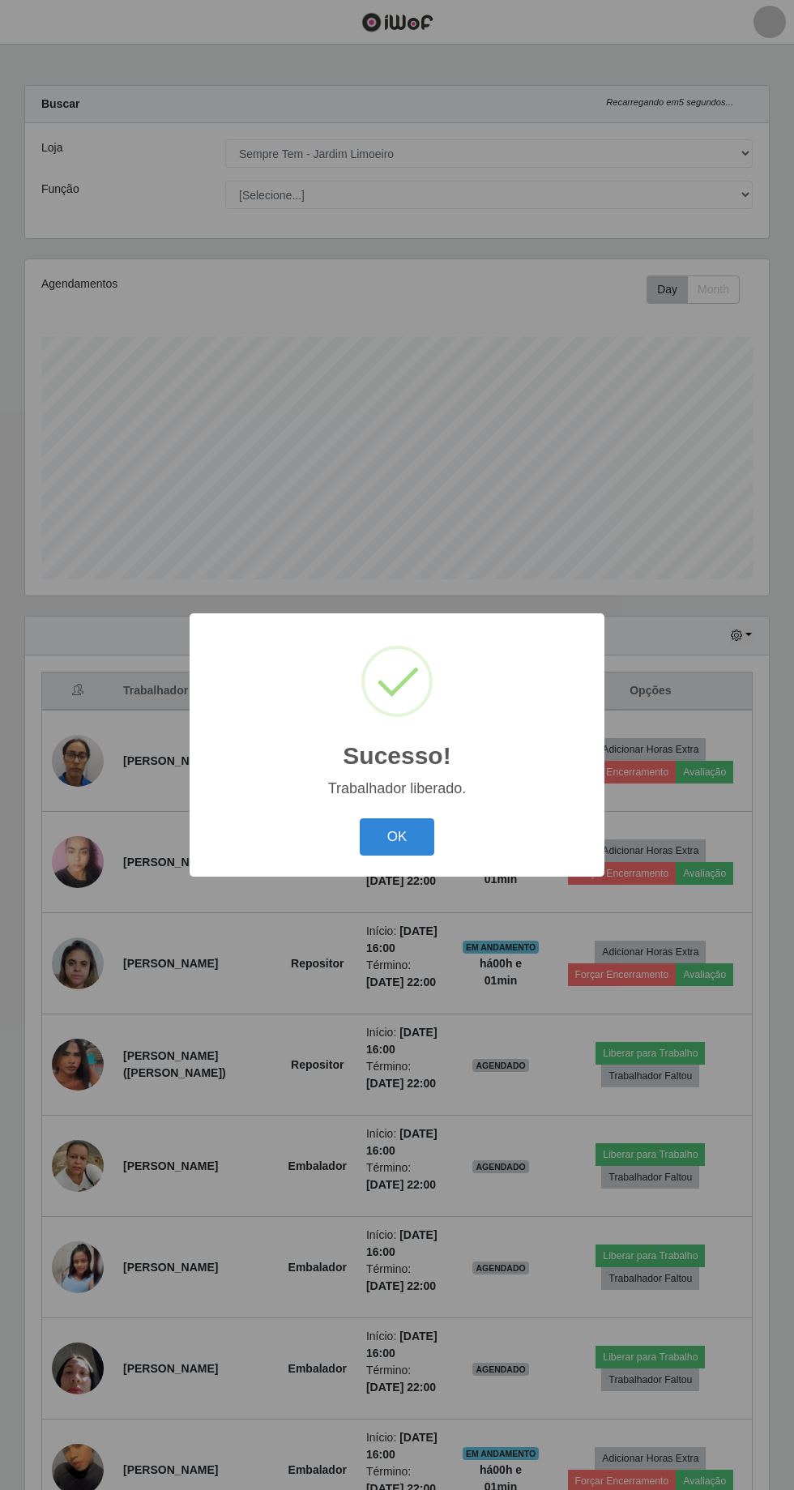
click at [410, 856] on button "OK" at bounding box center [397, 837] width 75 height 38
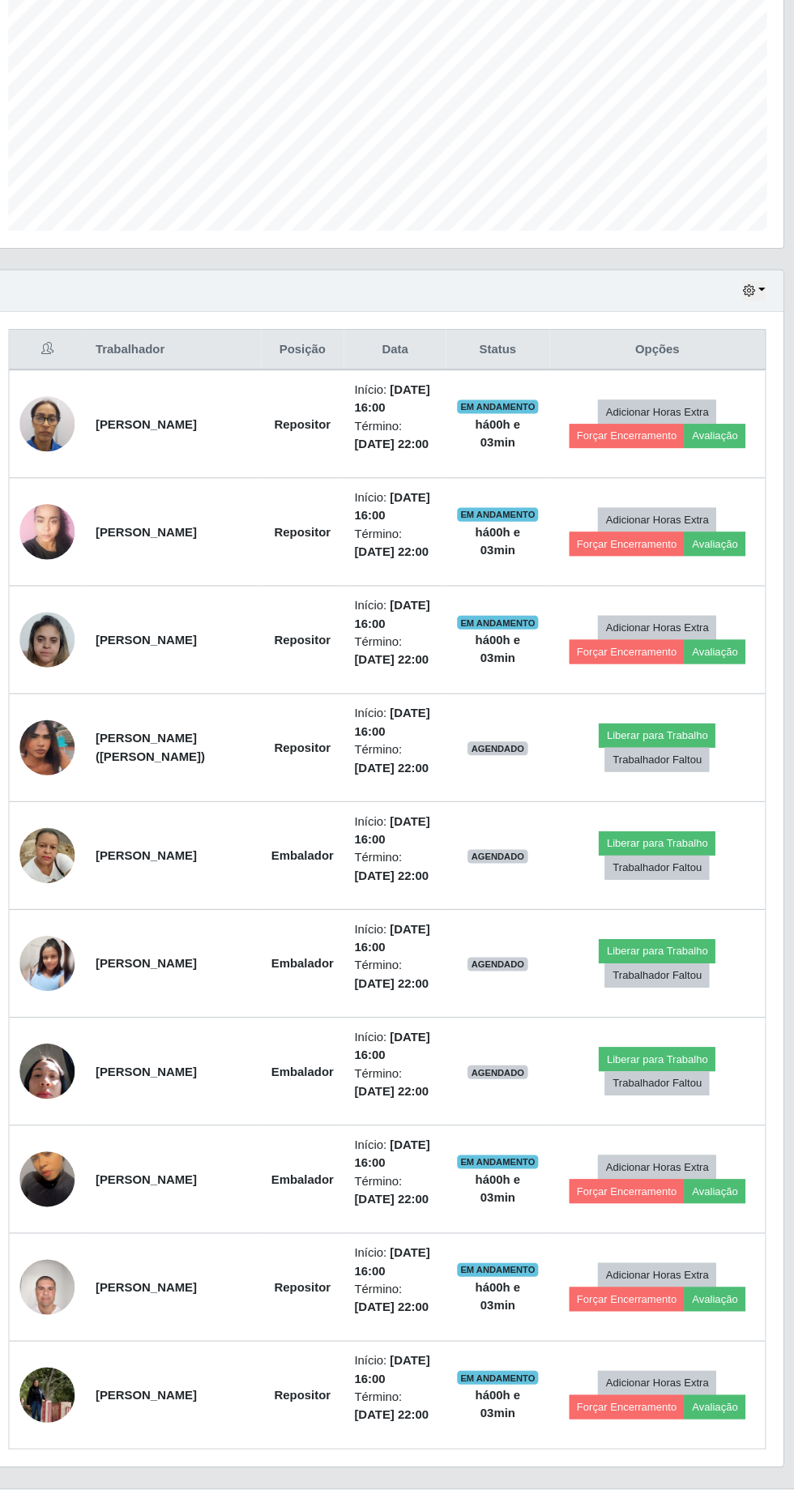
scroll to position [545, 0]
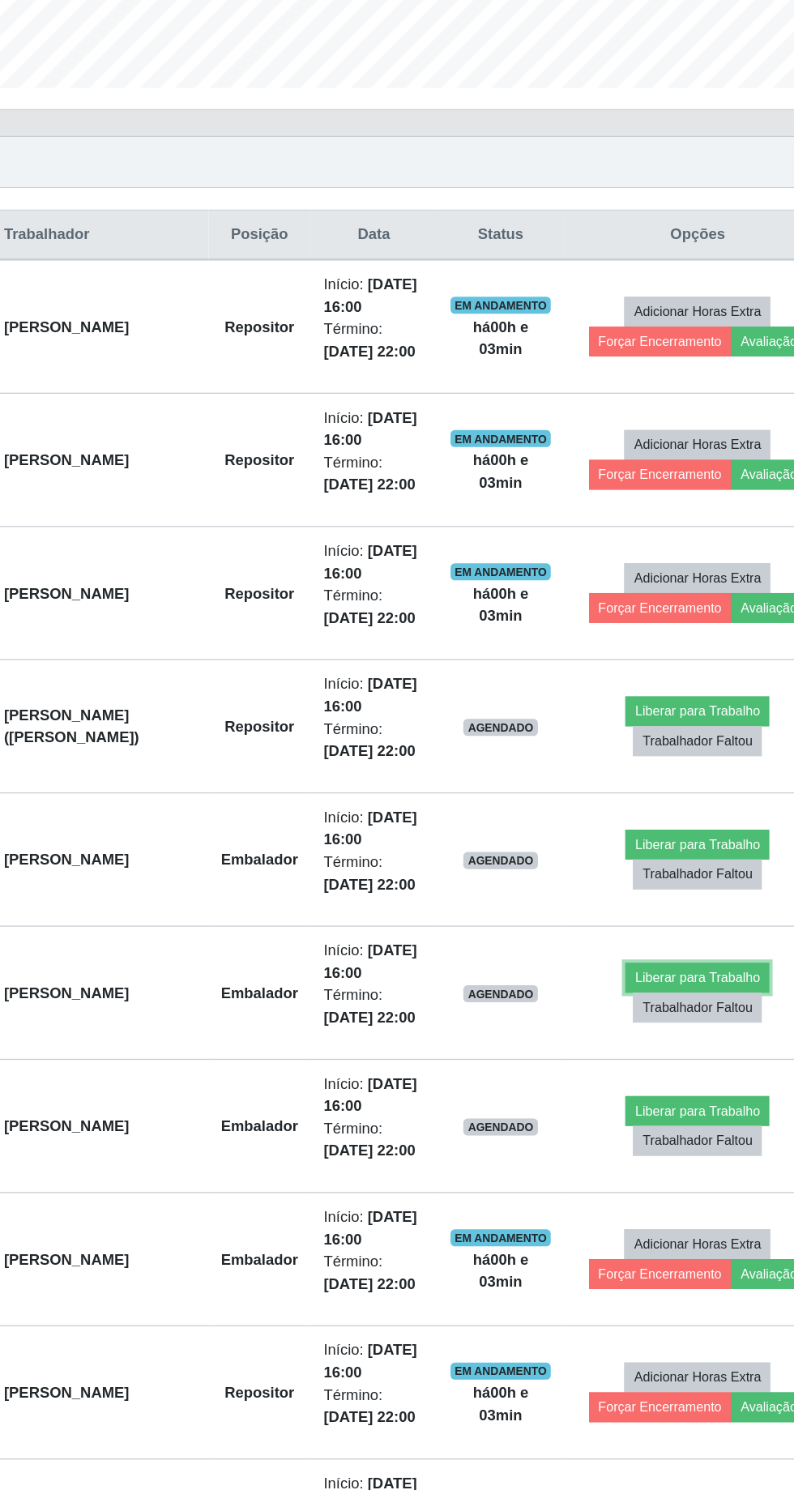
click at [670, 934] on button "Liberar para Trabalho" at bounding box center [650, 945] width 109 height 23
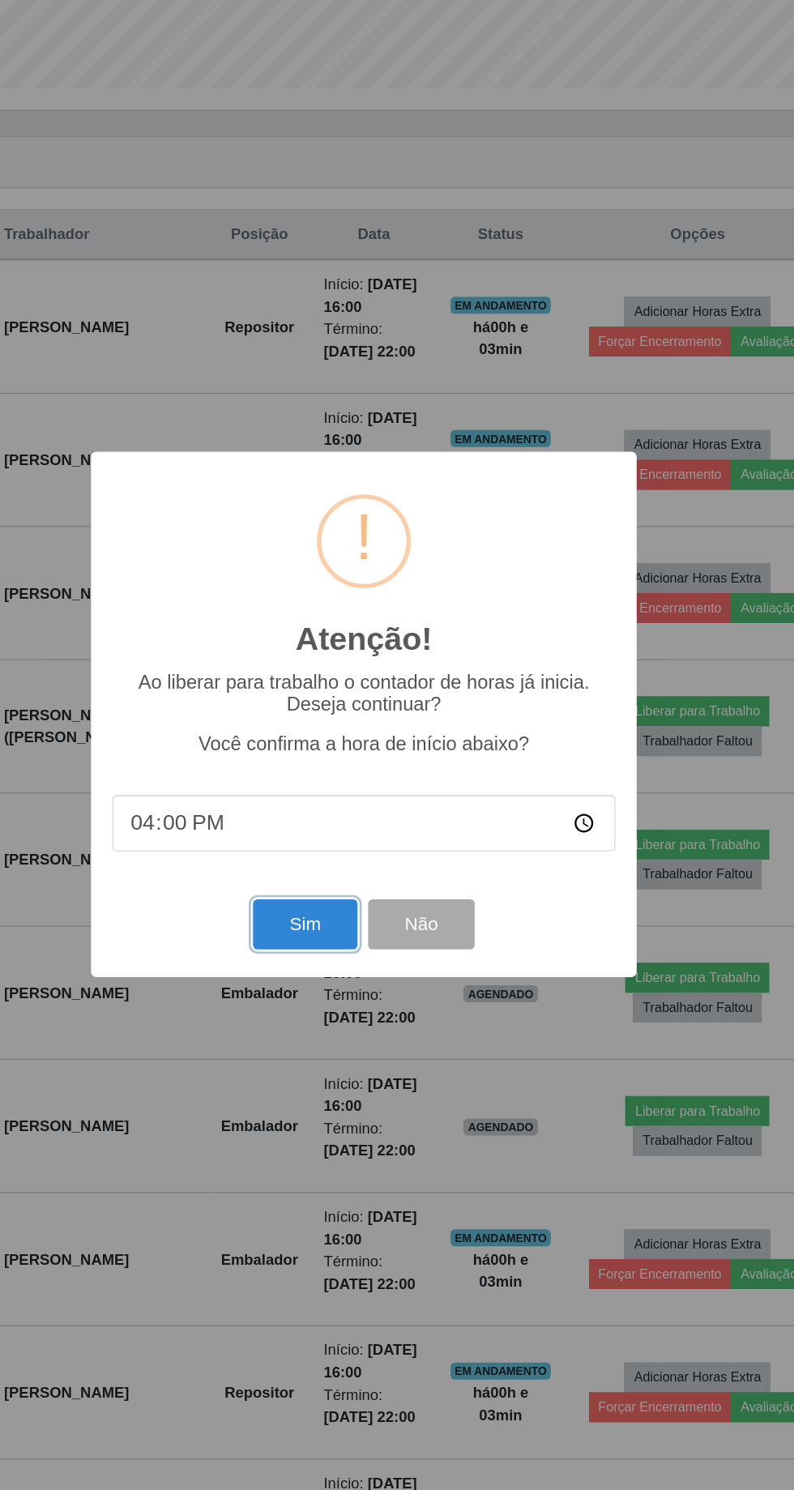
click at [363, 895] on button "Sim" at bounding box center [352, 905] width 79 height 38
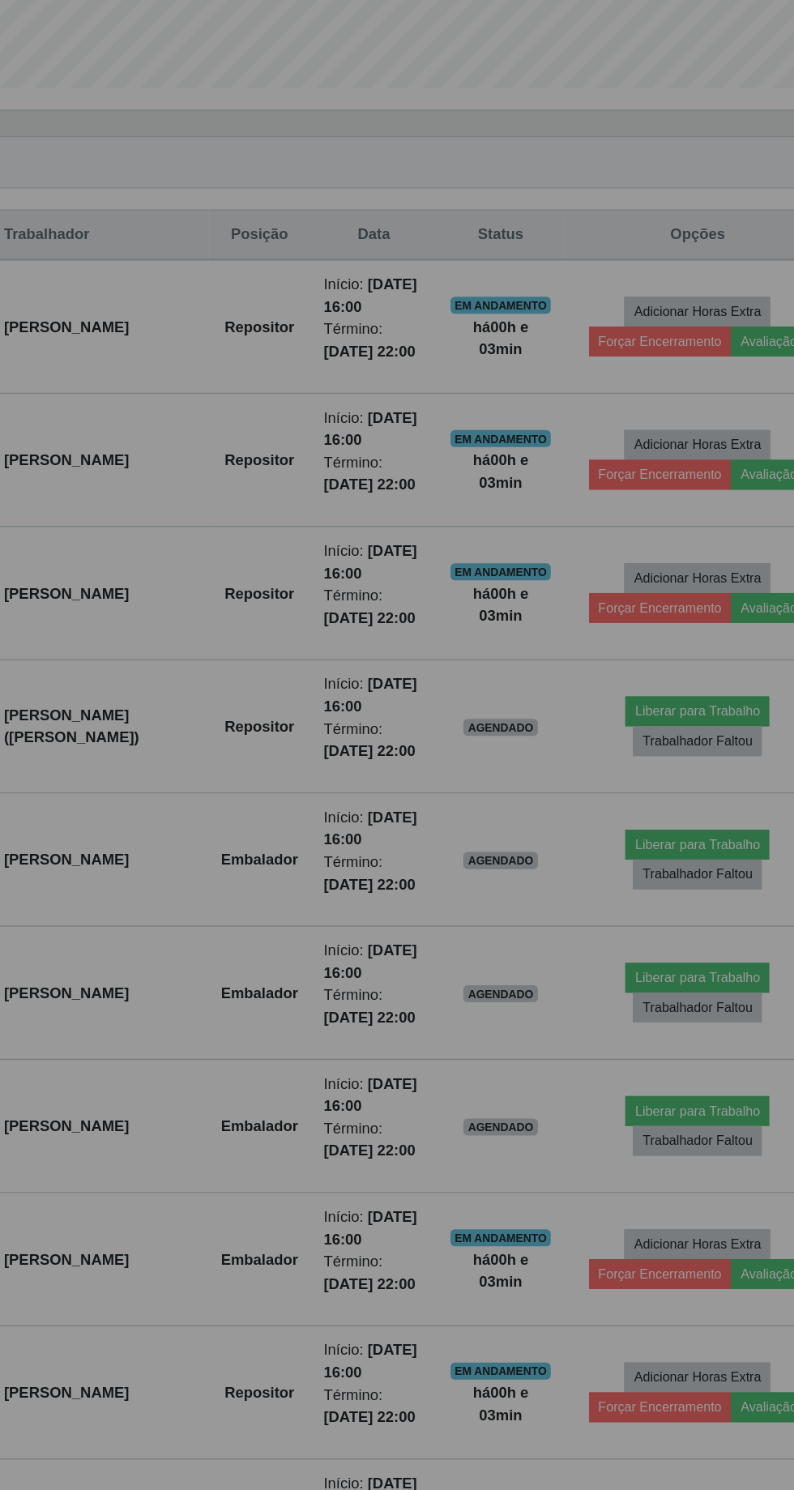
scroll to position [107, 0]
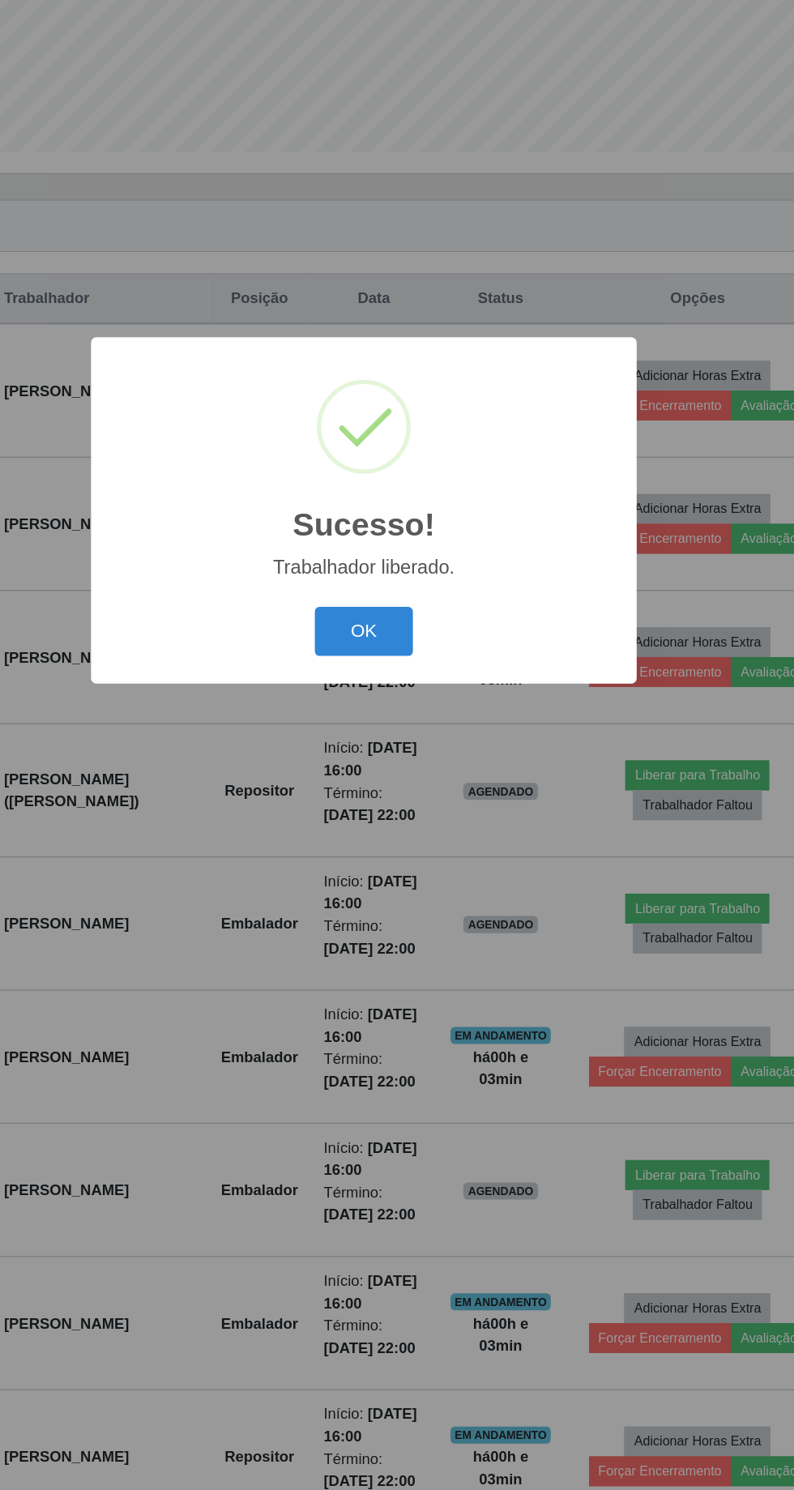
click at [412, 824] on button "OK" at bounding box center [397, 837] width 75 height 38
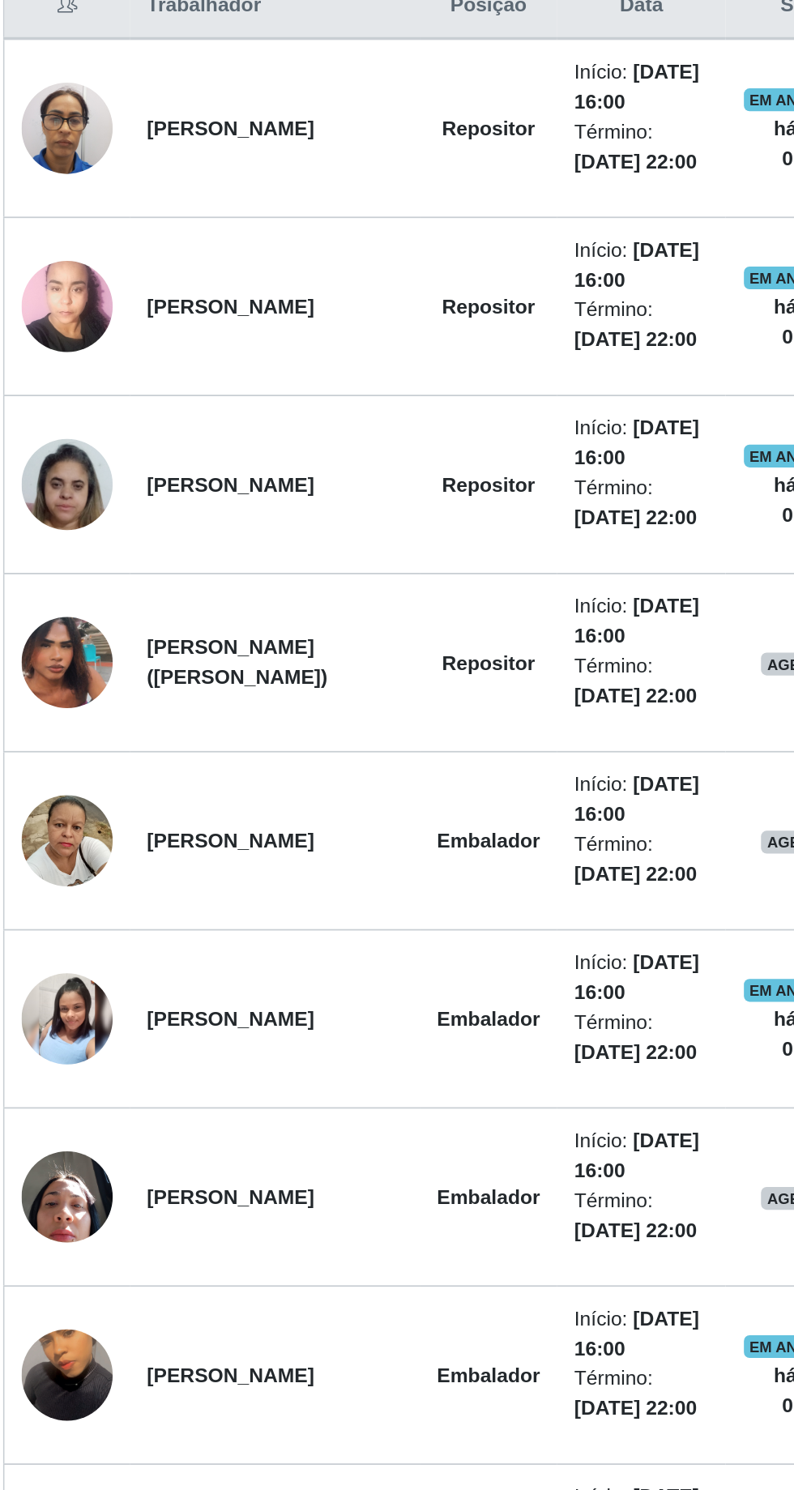
scroll to position [367, 0]
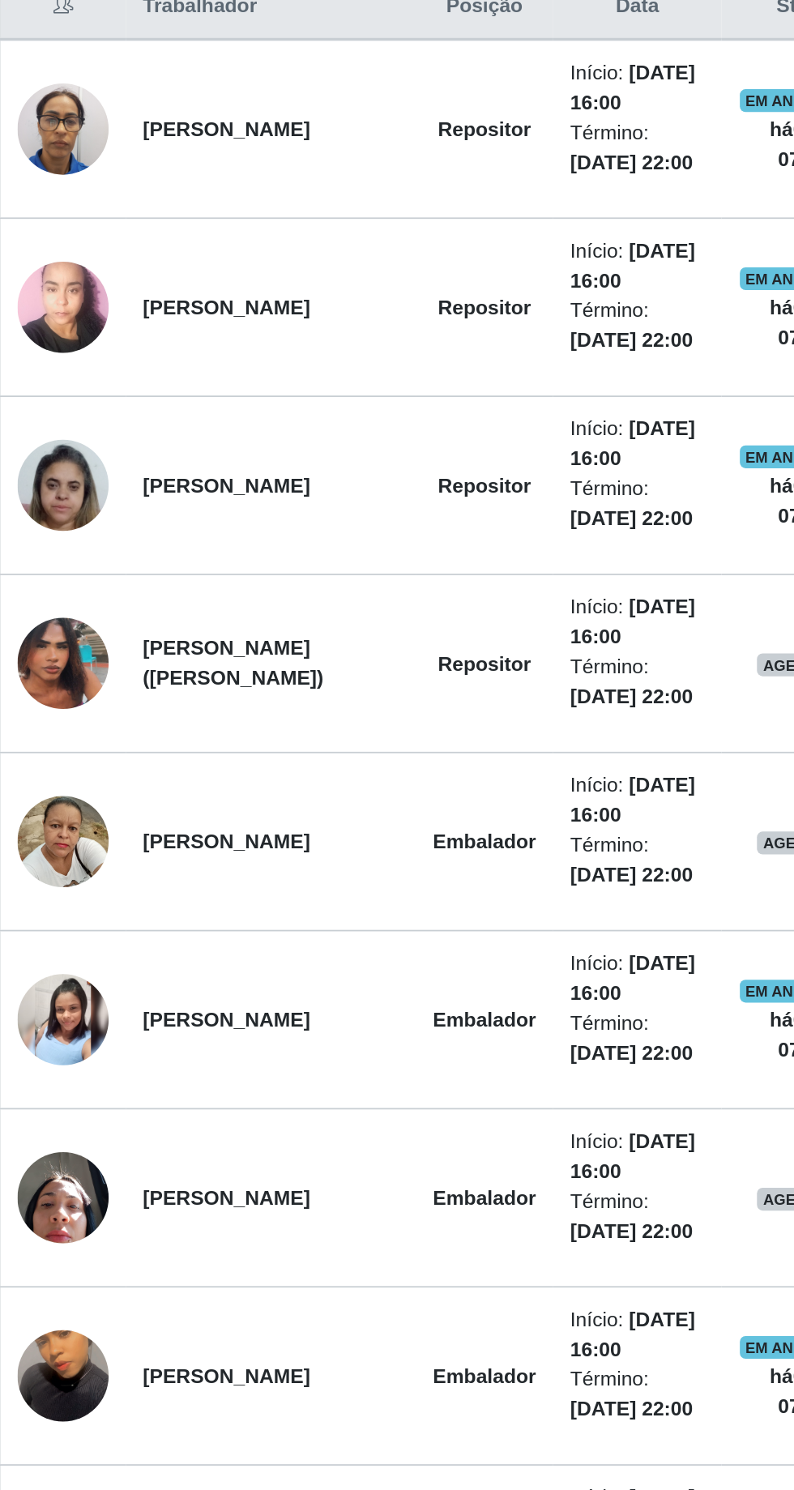
click at [86, 797] on img at bounding box center [78, 754] width 52 height 86
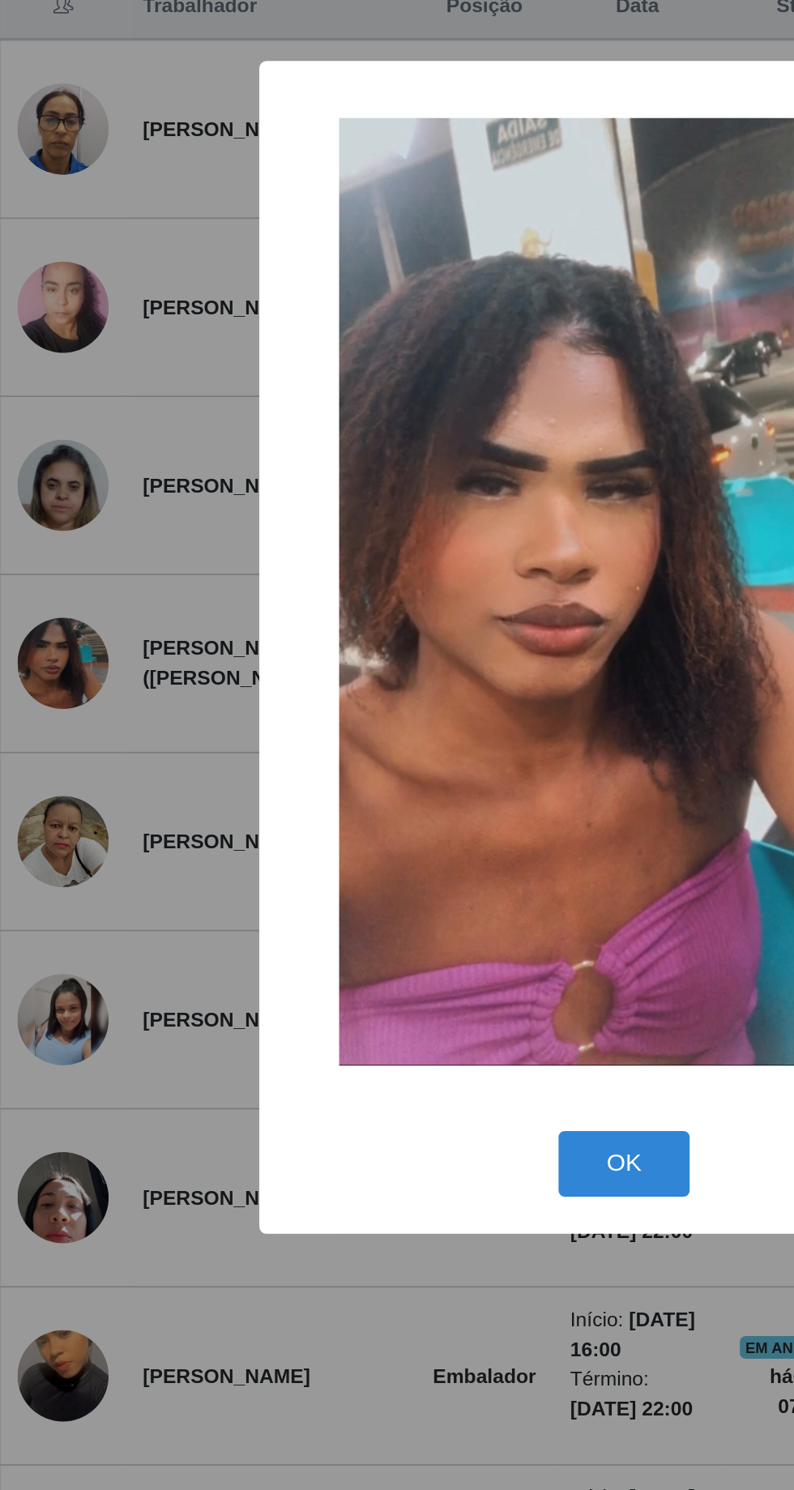
click at [65, 1002] on div "× OK Cancel" at bounding box center [397, 745] width 794 height 1490
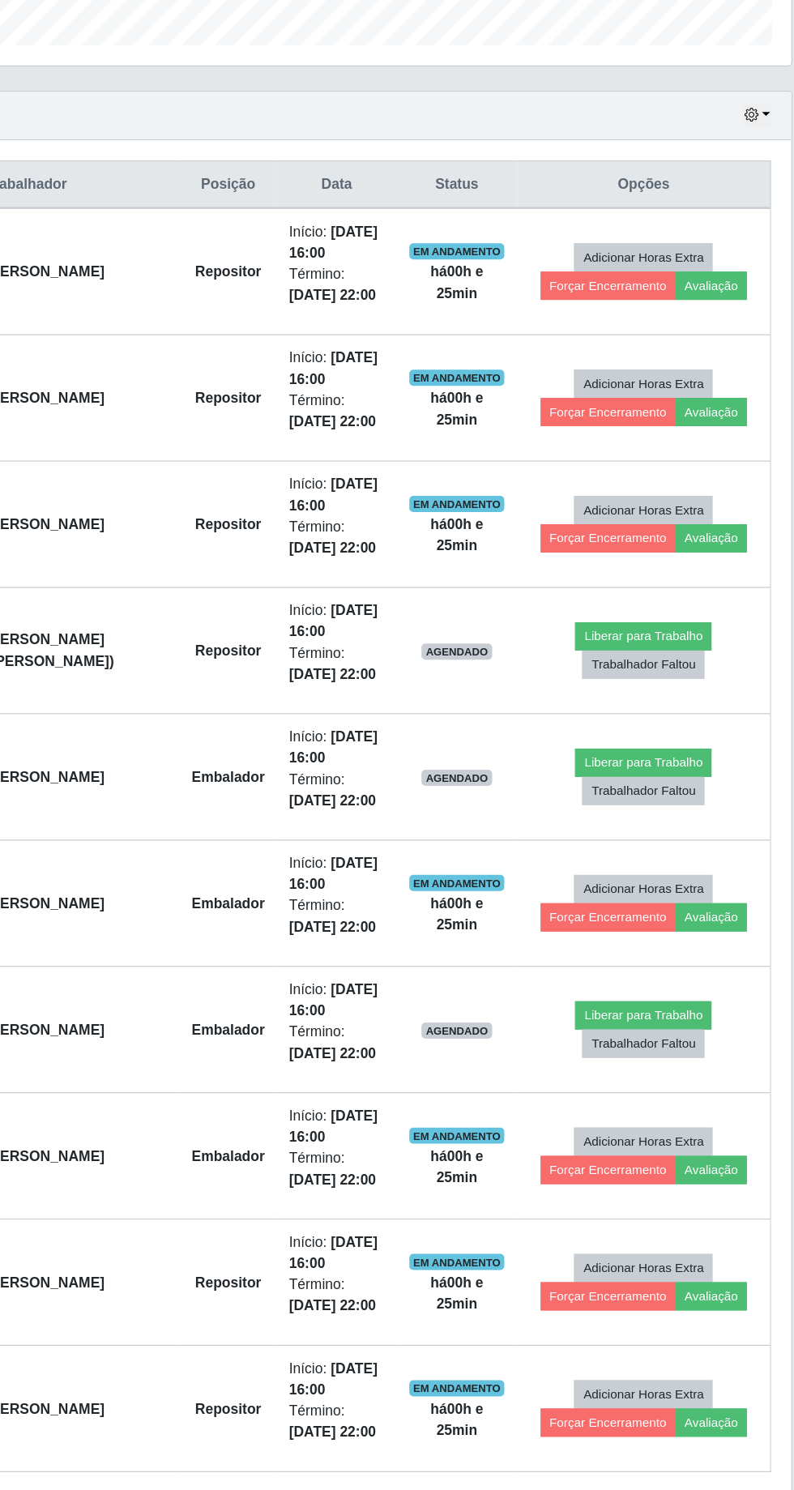
scroll to position [533, 0]
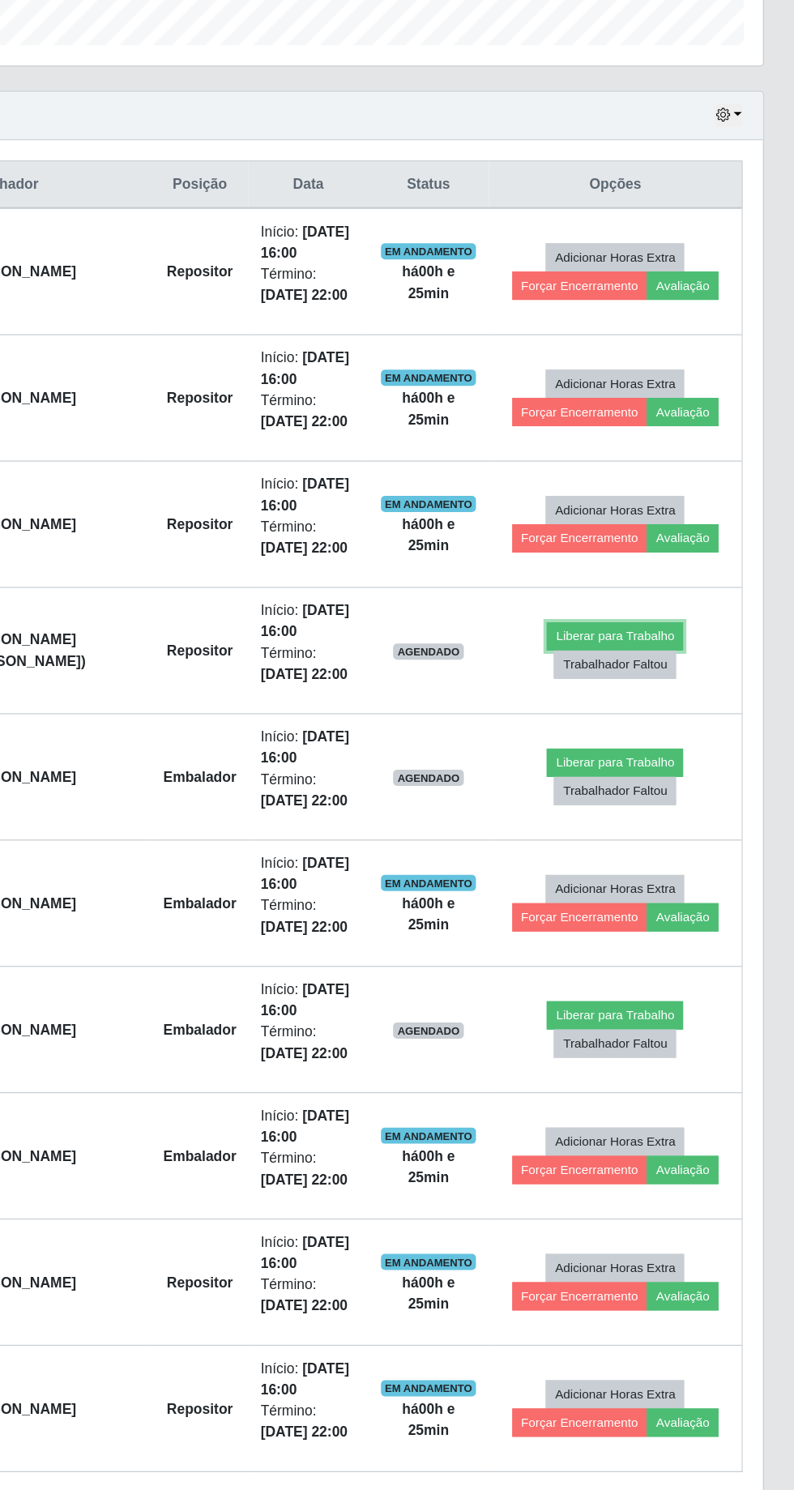
click at [669, 732] on button "Liberar para Trabalho" at bounding box center [650, 743] width 109 height 23
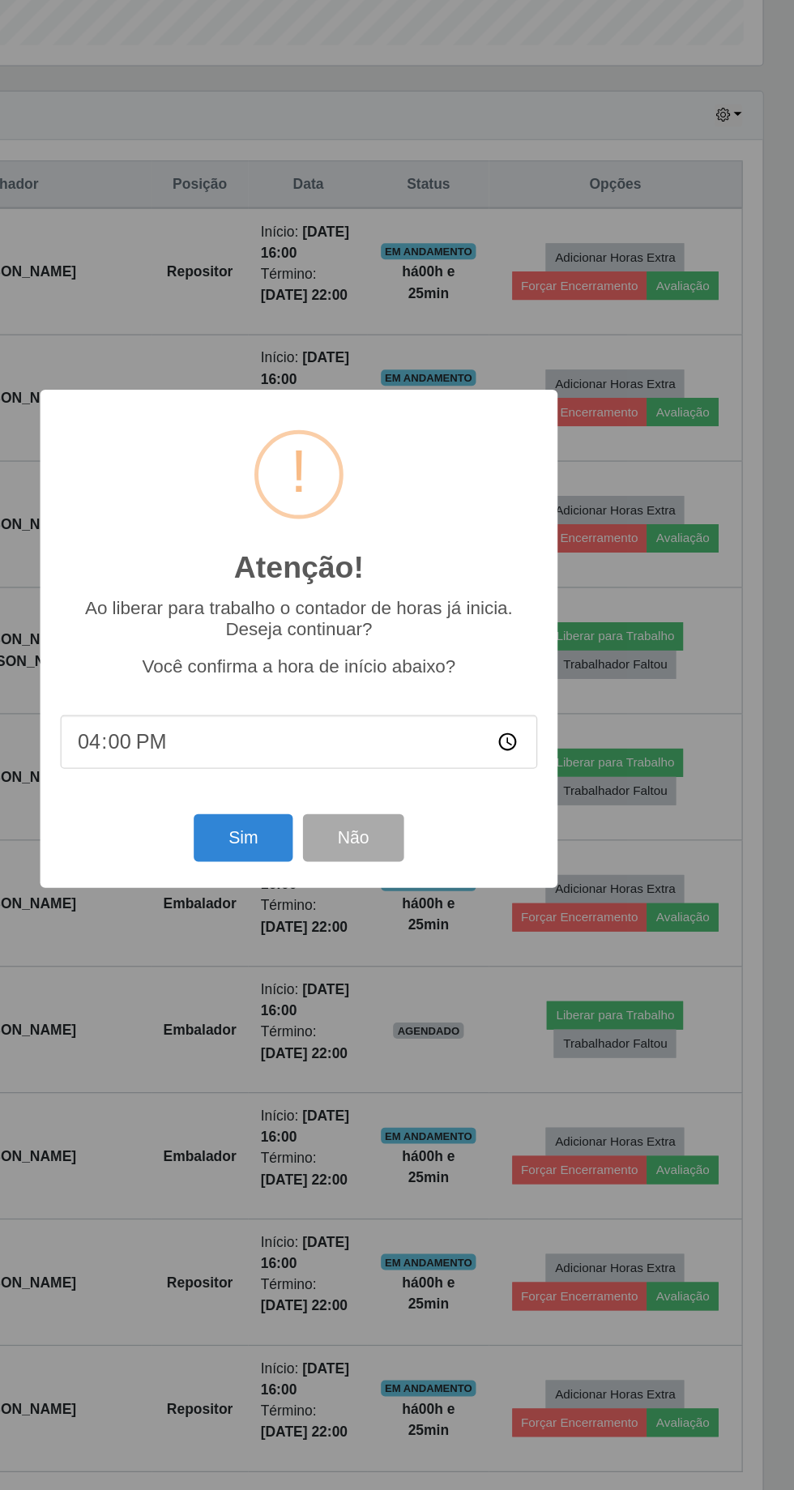
click at [562, 827] on input "16:00" at bounding box center [397, 827] width 382 height 43
type input "16:25"
click at [363, 899] on button "Sim" at bounding box center [352, 905] width 79 height 38
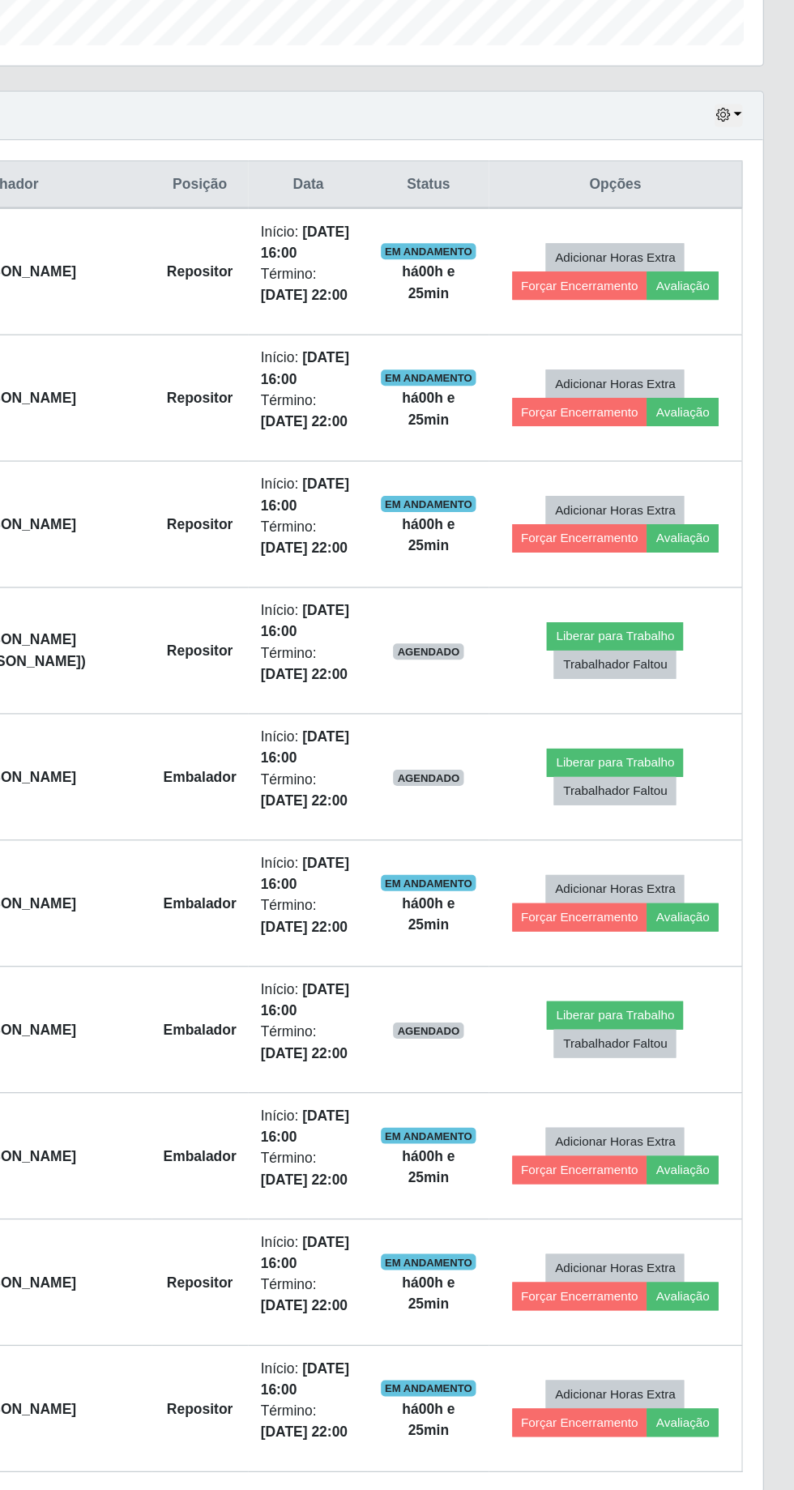
scroll to position [107, 0]
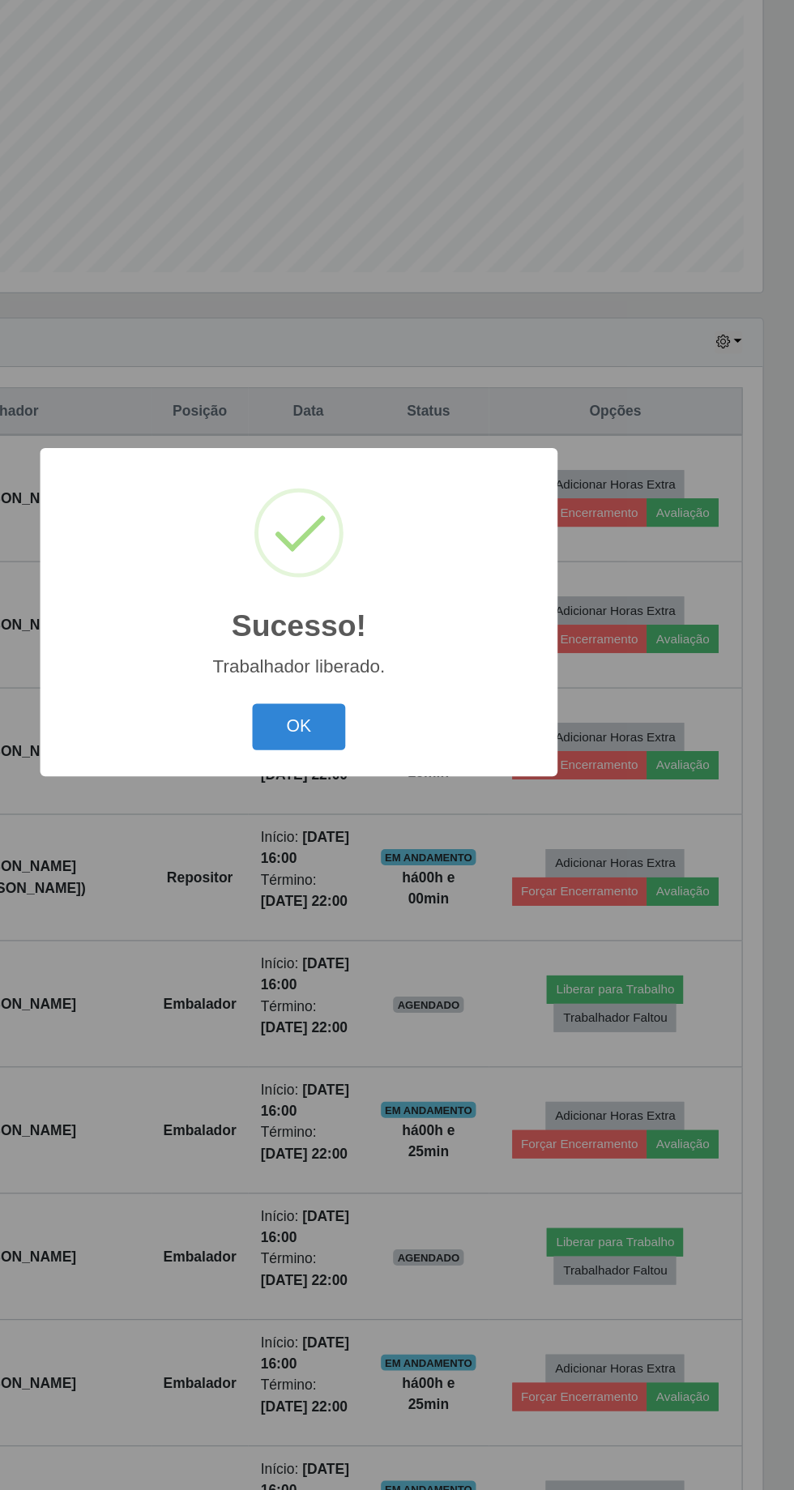
click at [375, 842] on button "OK" at bounding box center [397, 837] width 75 height 38
